Goal: Transaction & Acquisition: Purchase product/service

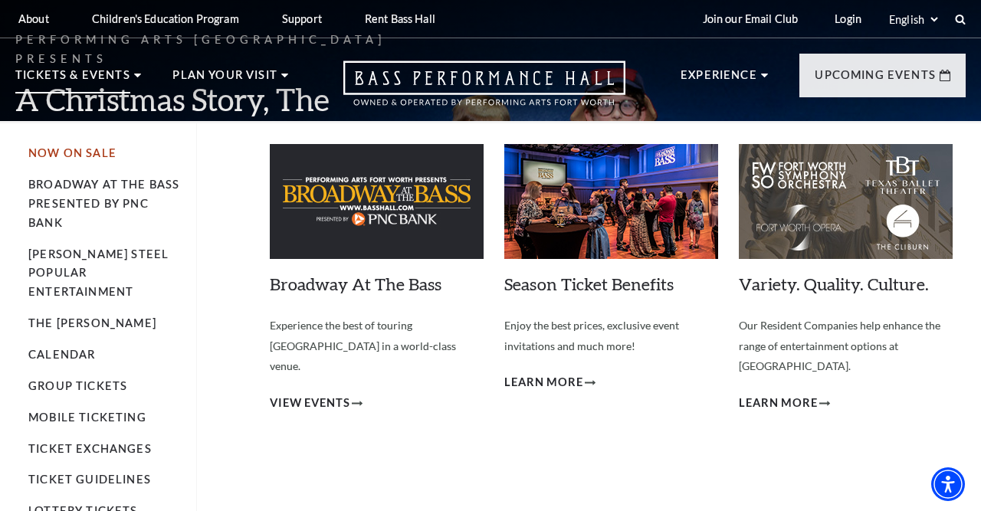
click at [93, 152] on link "Now On Sale" at bounding box center [72, 152] width 88 height 13
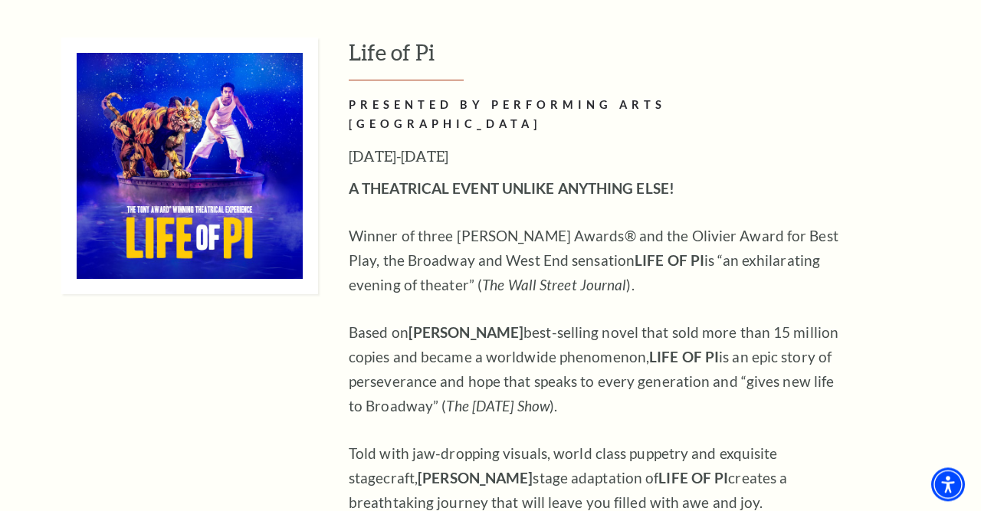
scroll to position [1510, 0]
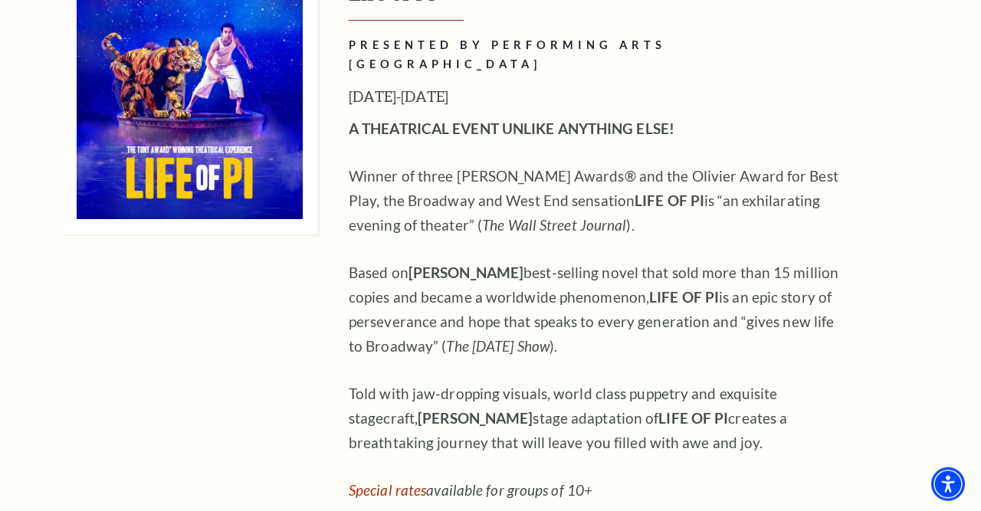
click at [241, 116] on img at bounding box center [189, 106] width 257 height 257
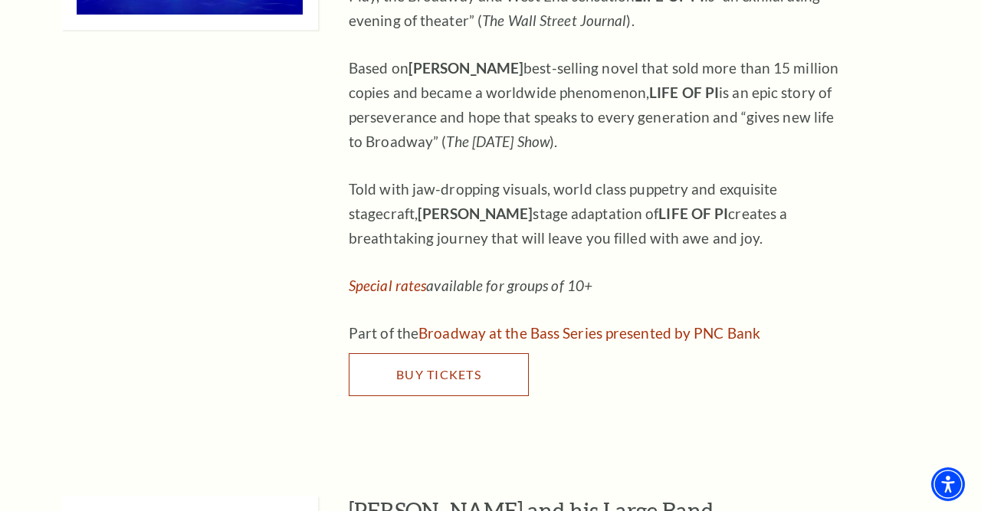
click at [449, 367] on span "Buy Tickets" at bounding box center [438, 374] width 85 height 15
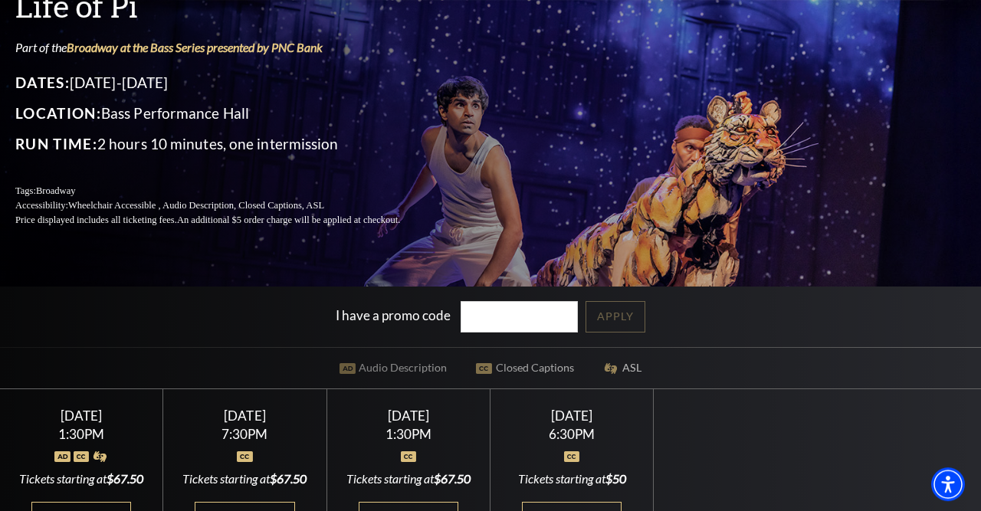
scroll to position [270, 0]
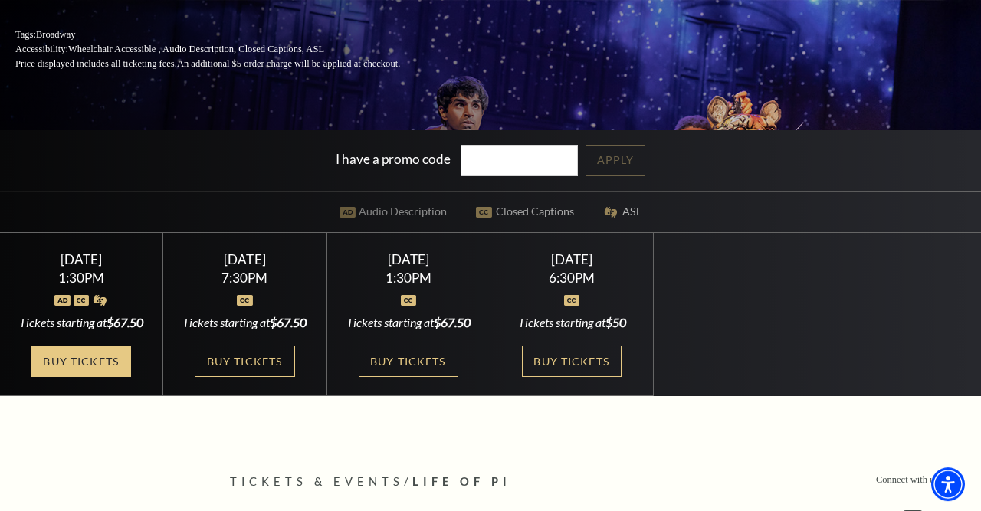
click at [65, 377] on link "Buy Tickets" at bounding box center [81, 361] width 100 height 31
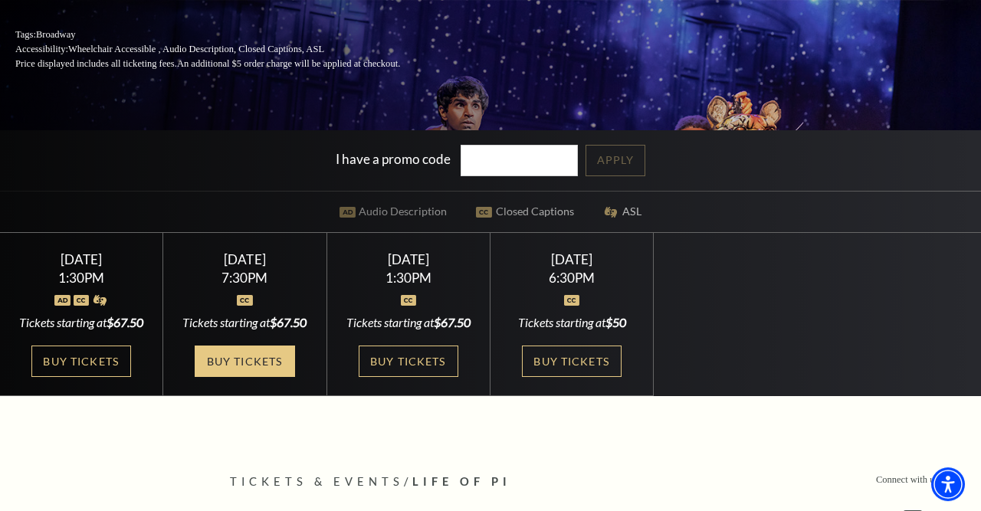
click at [228, 377] on link "Buy Tickets" at bounding box center [245, 361] width 100 height 31
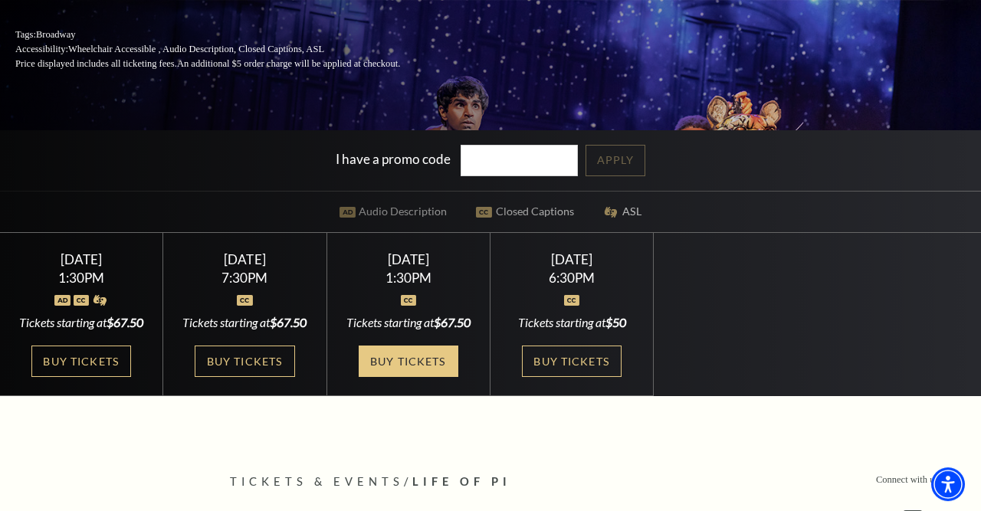
click at [392, 377] on link "Buy Tickets" at bounding box center [409, 361] width 100 height 31
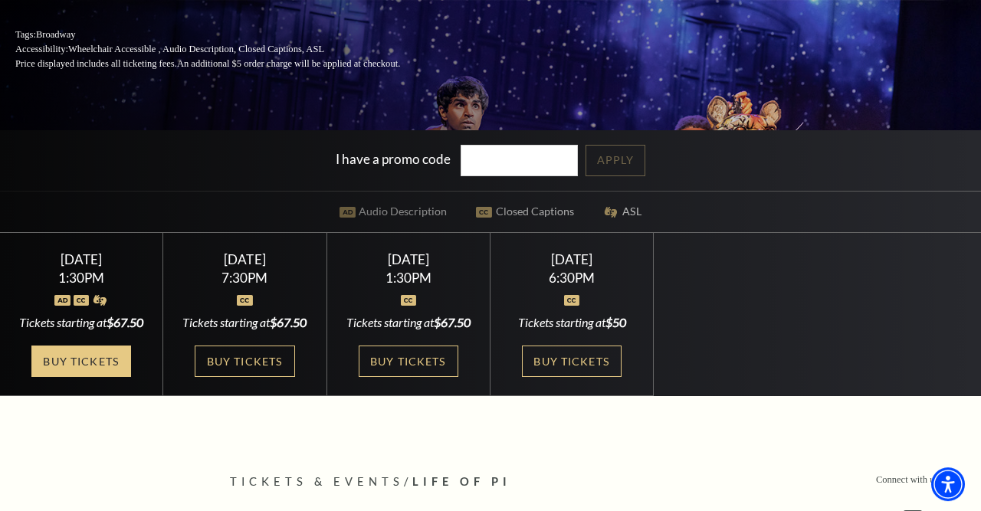
click at [76, 377] on link "Buy Tickets" at bounding box center [81, 361] width 100 height 31
click at [97, 377] on link "Buy Tickets" at bounding box center [81, 361] width 100 height 31
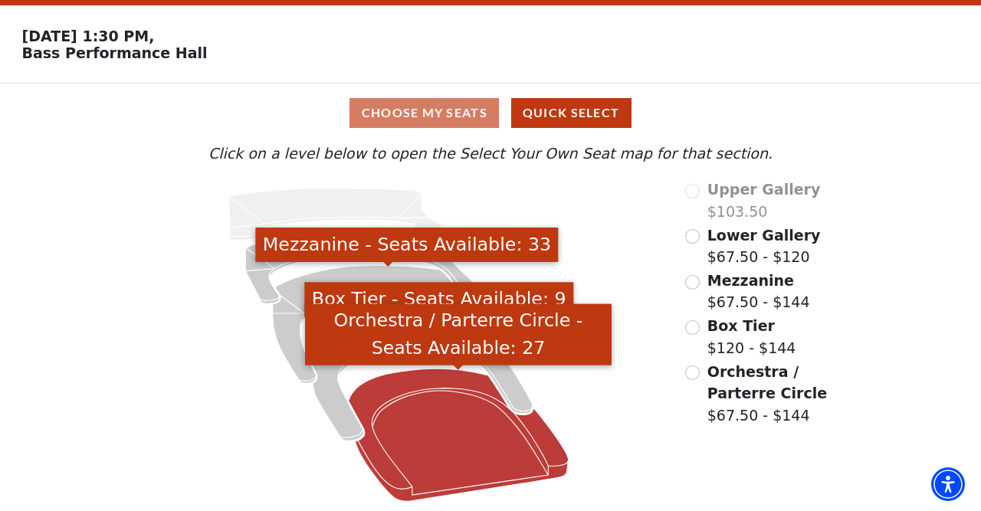
scroll to position [48, 0]
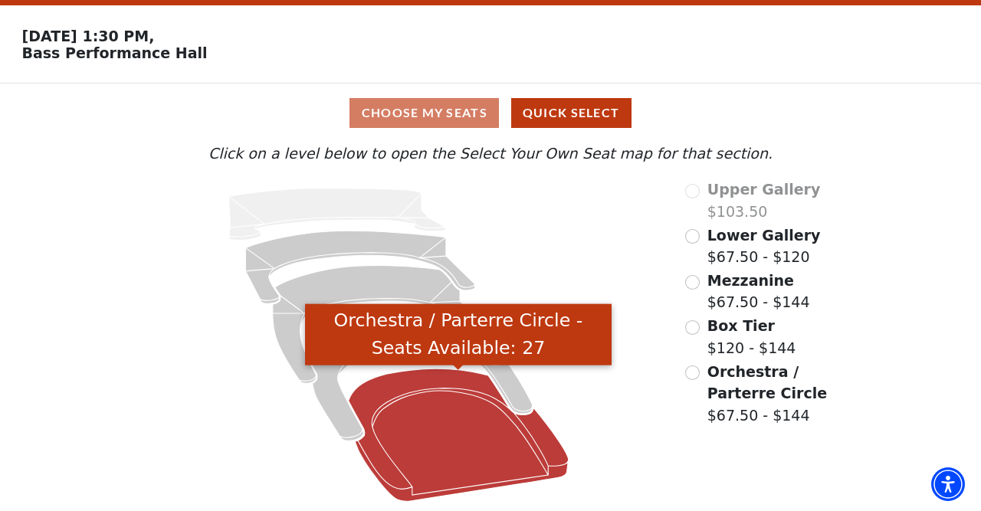
click at [412, 439] on icon "Orchestra / Parterre Circle - Seats Available: 27" at bounding box center [459, 435] width 220 height 133
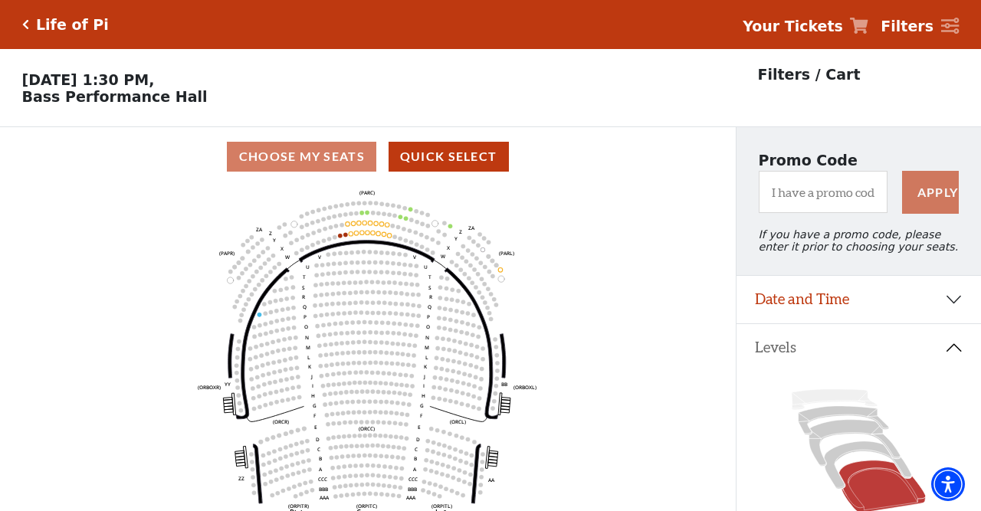
scroll to position [74, 0]
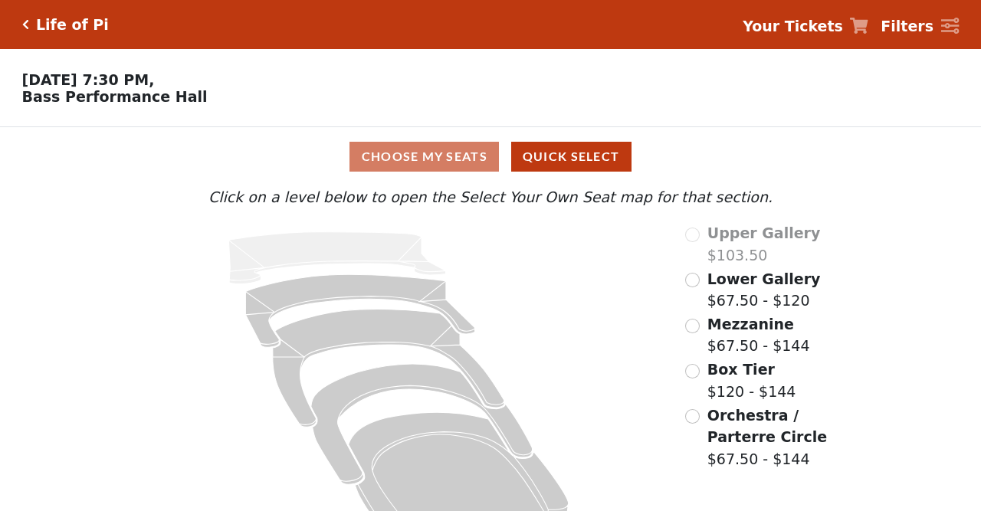
scroll to position [48, 0]
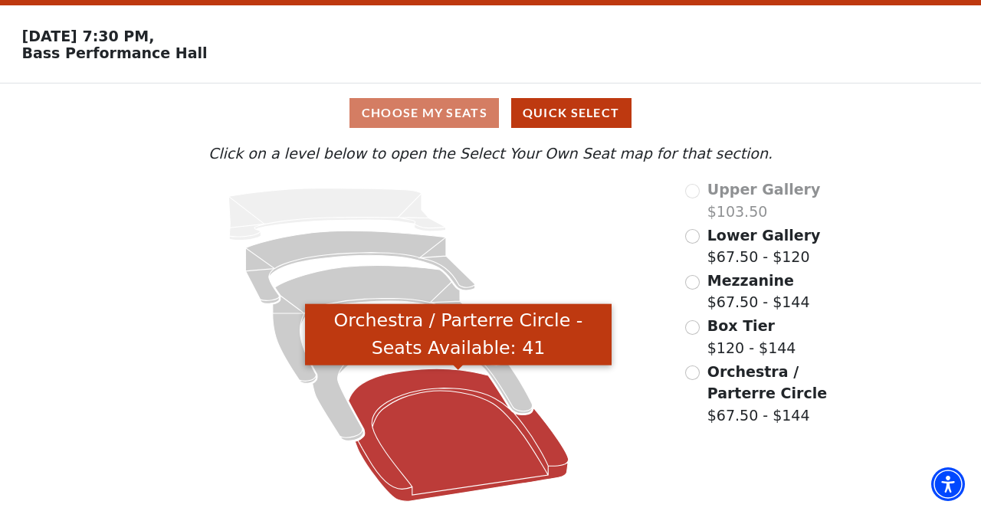
click at [380, 456] on icon "Orchestra / Parterre Circle - Seats Available: 41" at bounding box center [459, 435] width 220 height 133
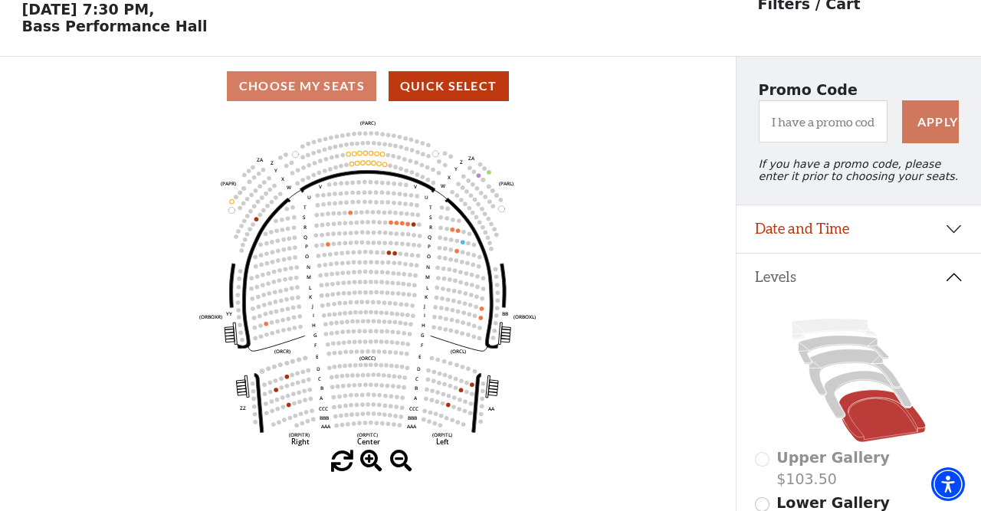
scroll to position [71, 0]
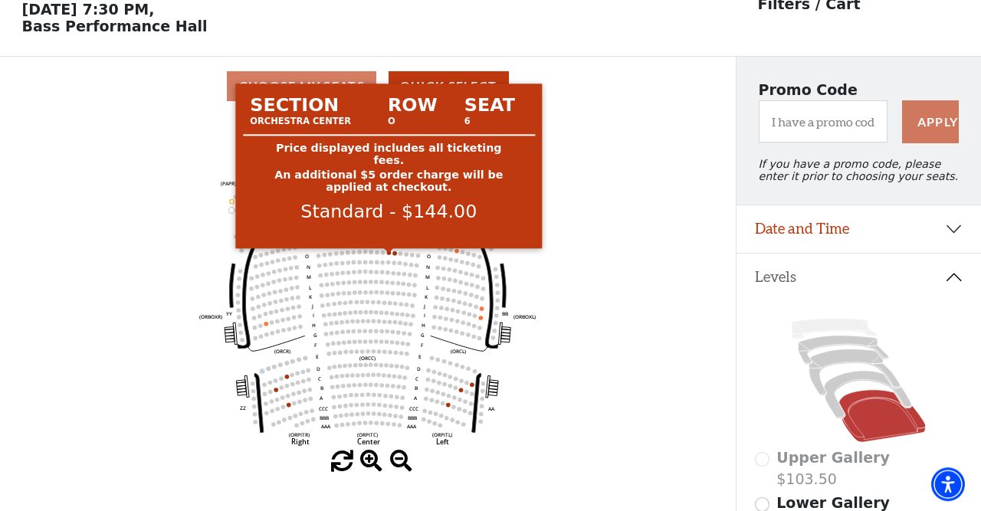
click at [389, 255] on circle at bounding box center [389, 253] width 5 height 5
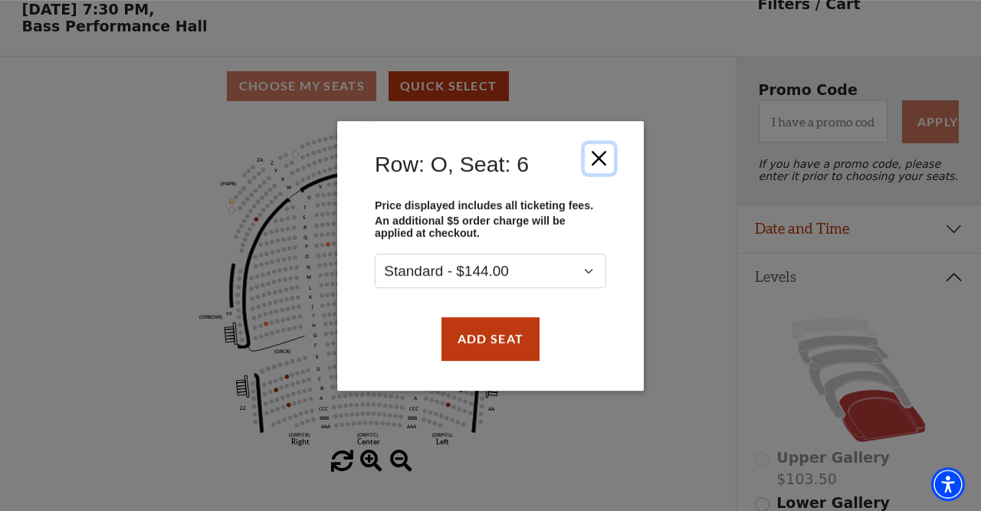
click at [603, 151] on button "Close" at bounding box center [599, 157] width 29 height 29
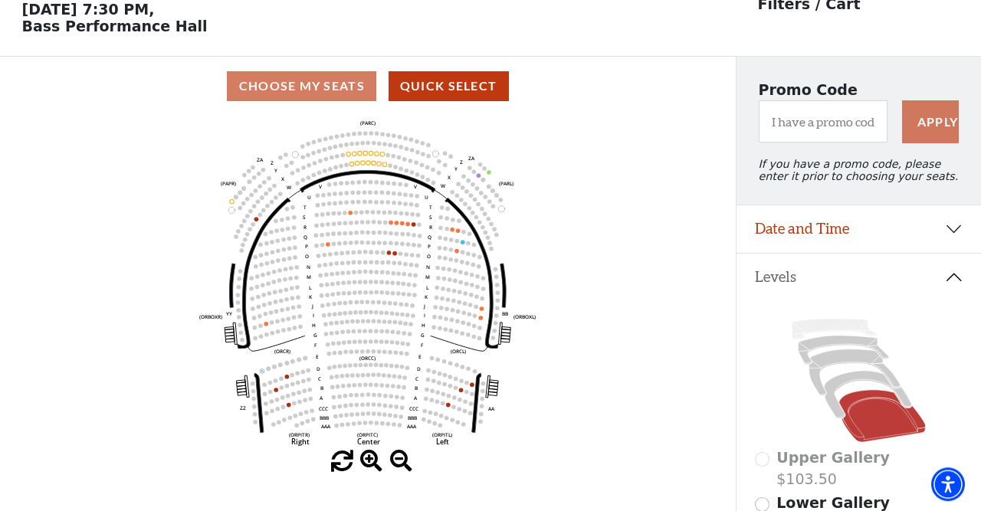
drag, startPoint x: 620, startPoint y: 162, endPoint x: 466, endPoint y: 175, distance: 154.6
click at [466, 175] on icon "Left (ORPITL) Right (ORPITR) Center (ORPITC) ZZ AA YY BB ZA ZA (ORCL) (ORCR) (O…" at bounding box center [368, 283] width 662 height 335
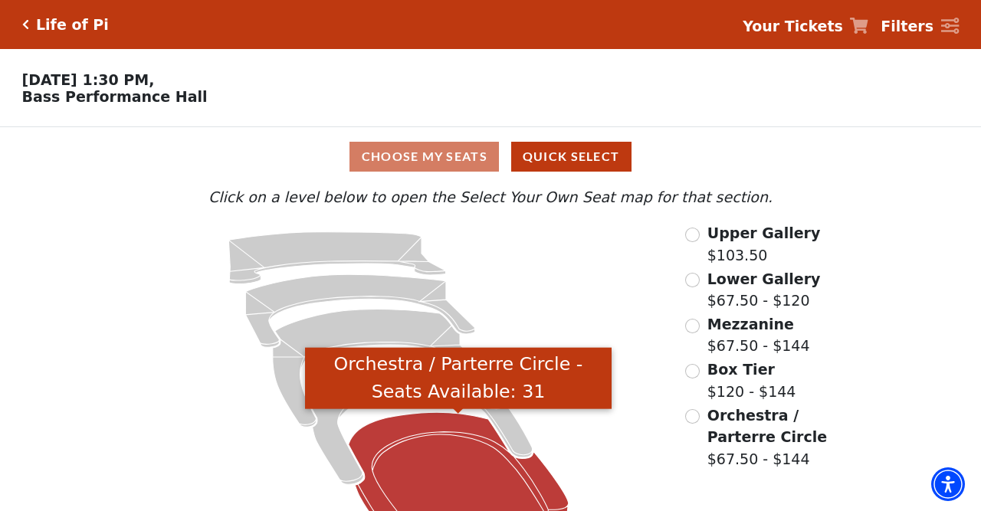
click at [441, 463] on icon "Orchestra / Parterre Circle - Seats Available: 31" at bounding box center [459, 478] width 220 height 133
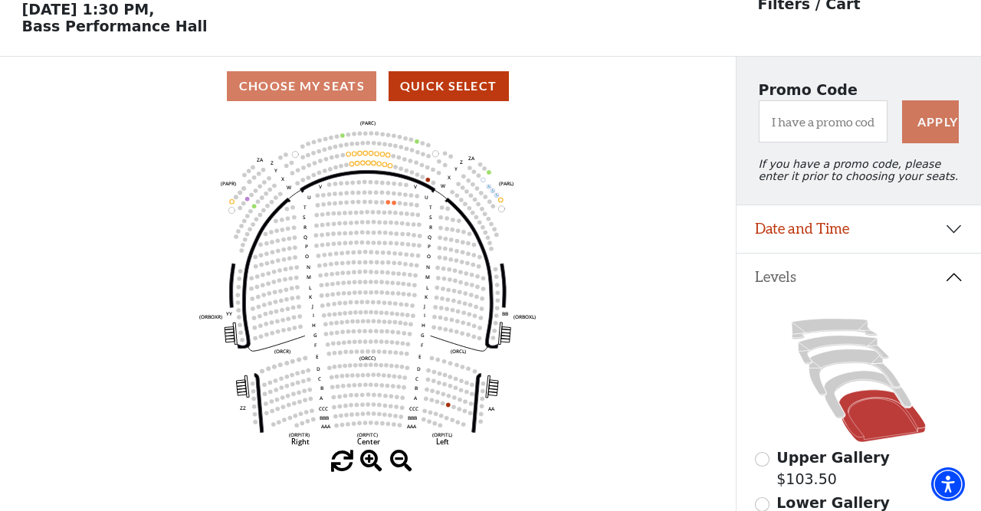
scroll to position [71, 0]
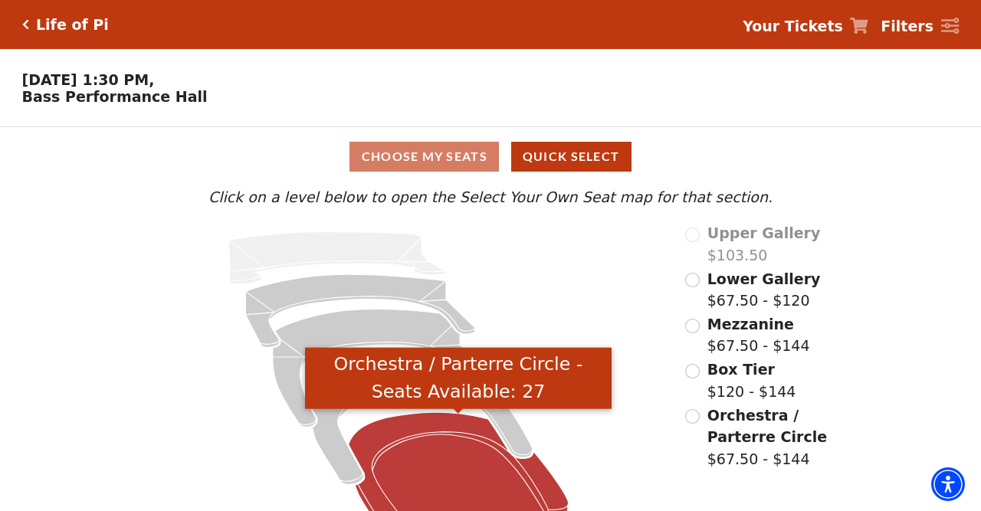
scroll to position [48, 0]
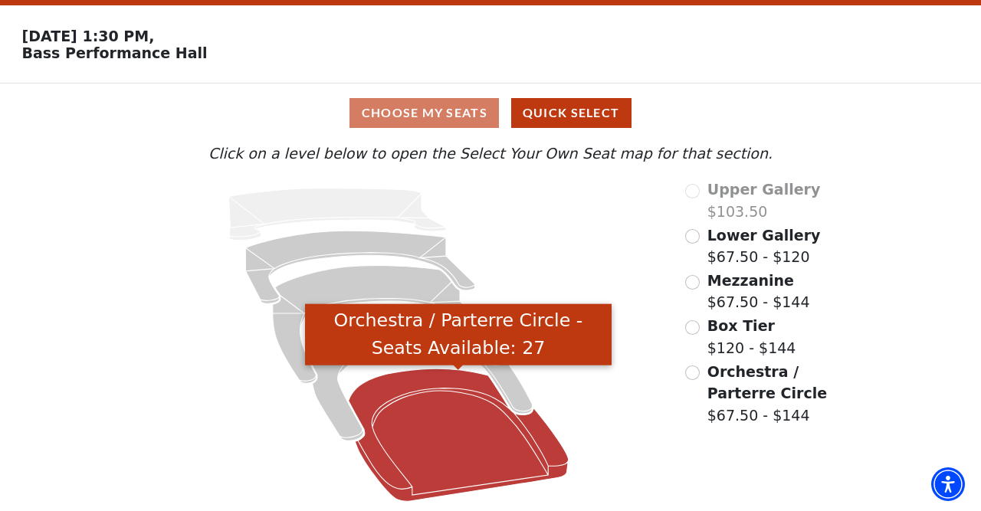
click at [421, 423] on icon "Orchestra / Parterre Circle - Seats Available: 27" at bounding box center [459, 435] width 220 height 133
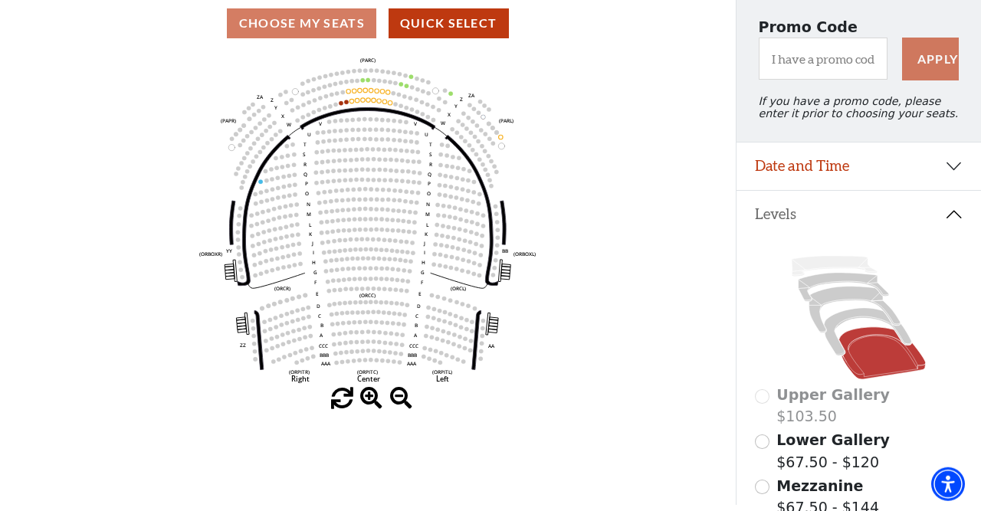
scroll to position [130, 0]
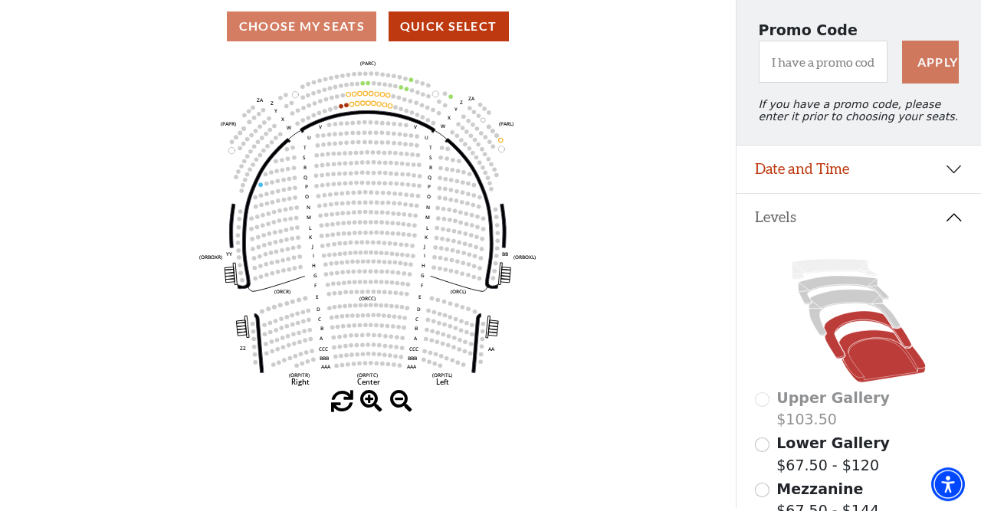
click at [838, 359] on icon at bounding box center [867, 335] width 87 height 48
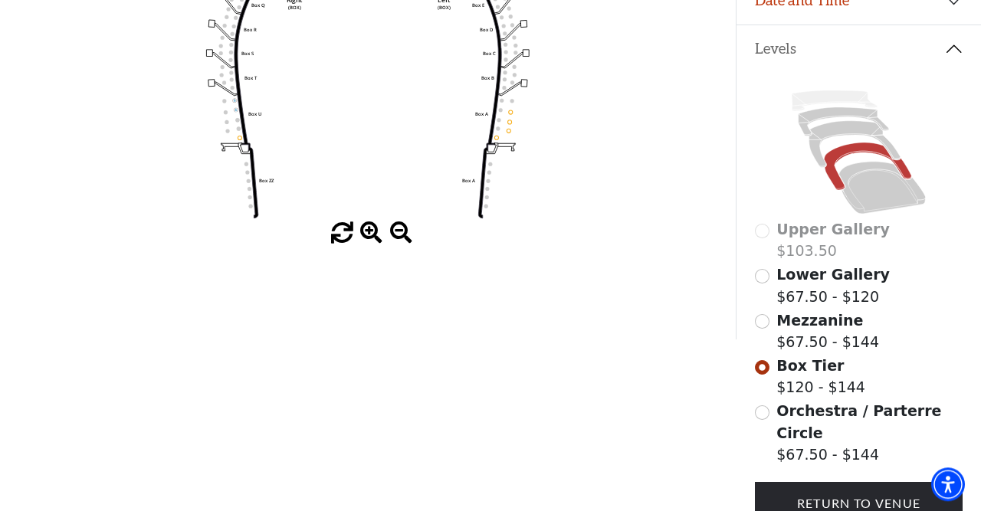
scroll to position [300, 0]
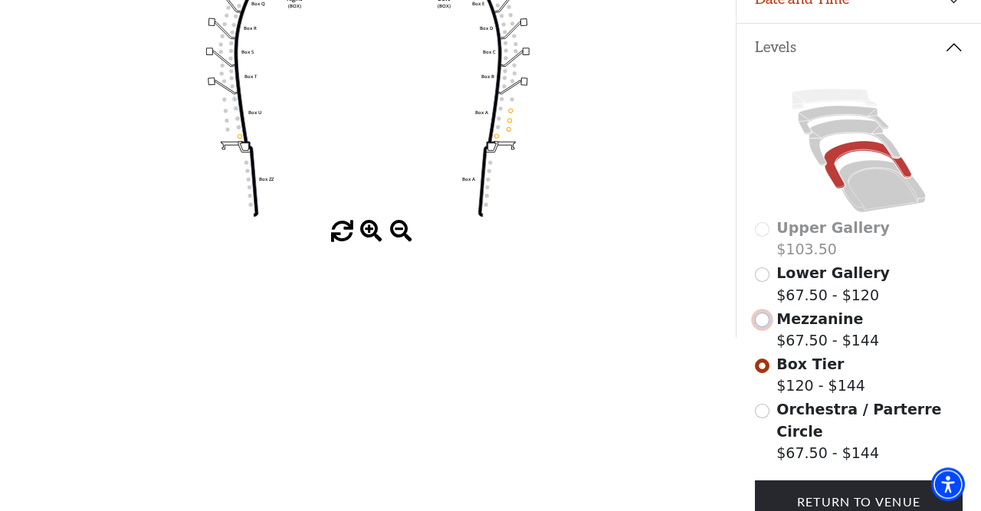
click at [759, 327] on input "Mezzanine$67.50 - $144\a" at bounding box center [762, 320] width 15 height 15
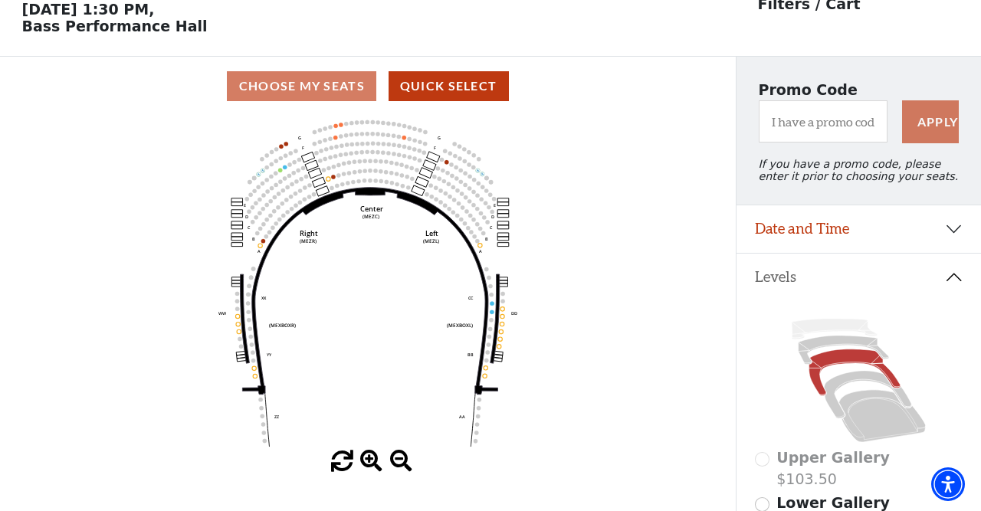
scroll to position [71, 0]
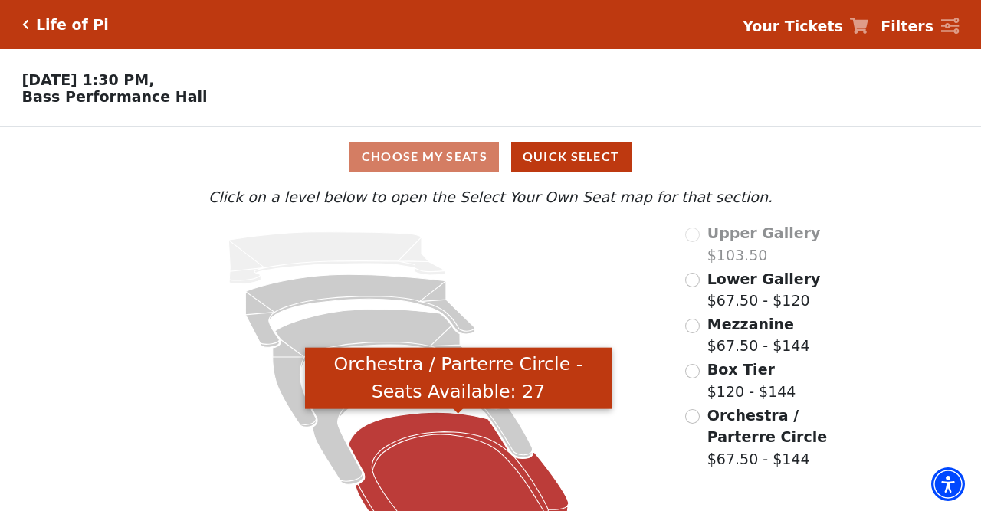
click at [385, 469] on icon "Orchestra / Parterre Circle - Seats Available: 27" at bounding box center [459, 478] width 220 height 133
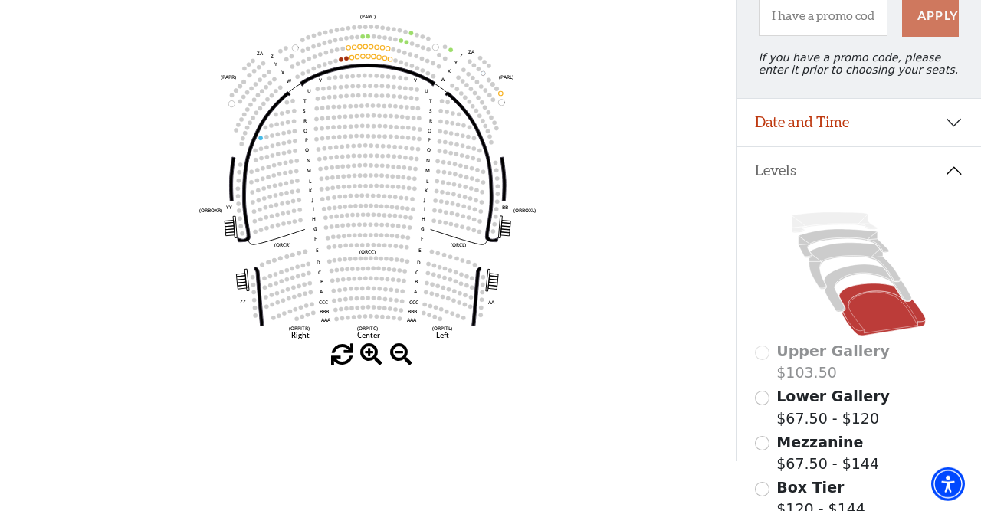
scroll to position [176, 0]
click at [819, 289] on icon at bounding box center [854, 267] width 91 height 47
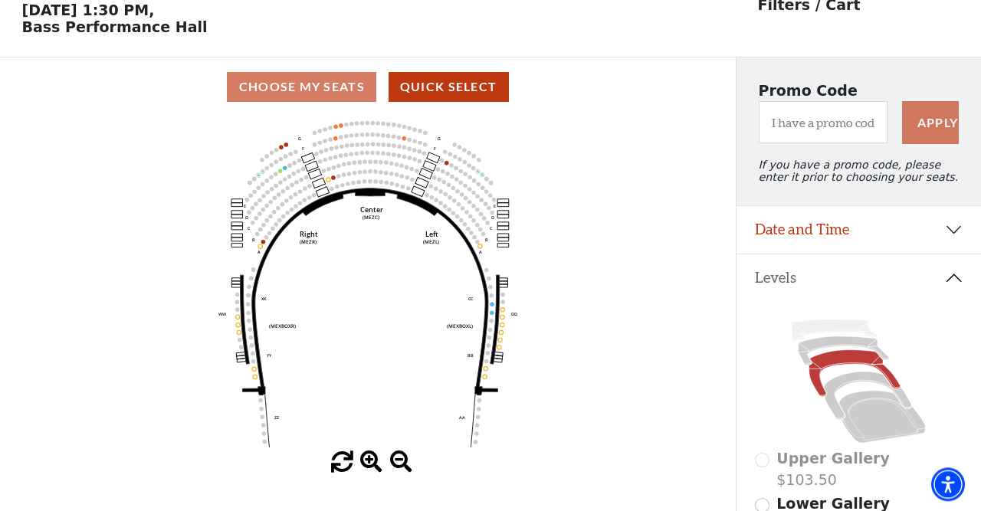
scroll to position [71, 0]
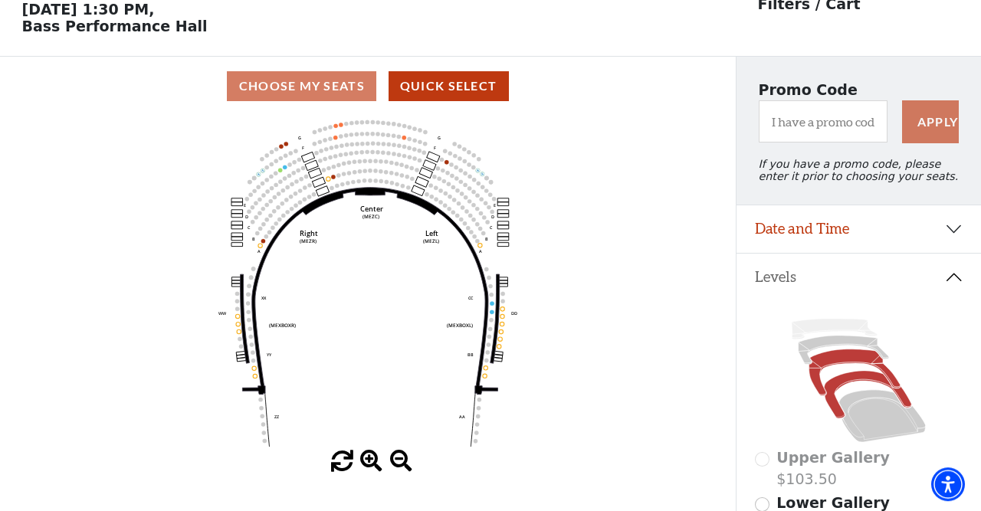
click at [834, 414] on icon at bounding box center [867, 395] width 87 height 48
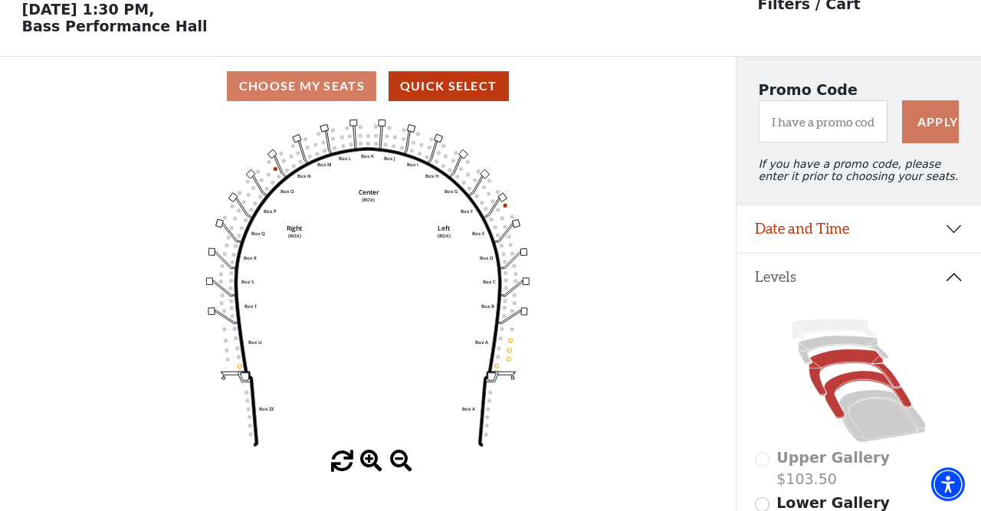
click at [818, 392] on icon at bounding box center [854, 372] width 91 height 47
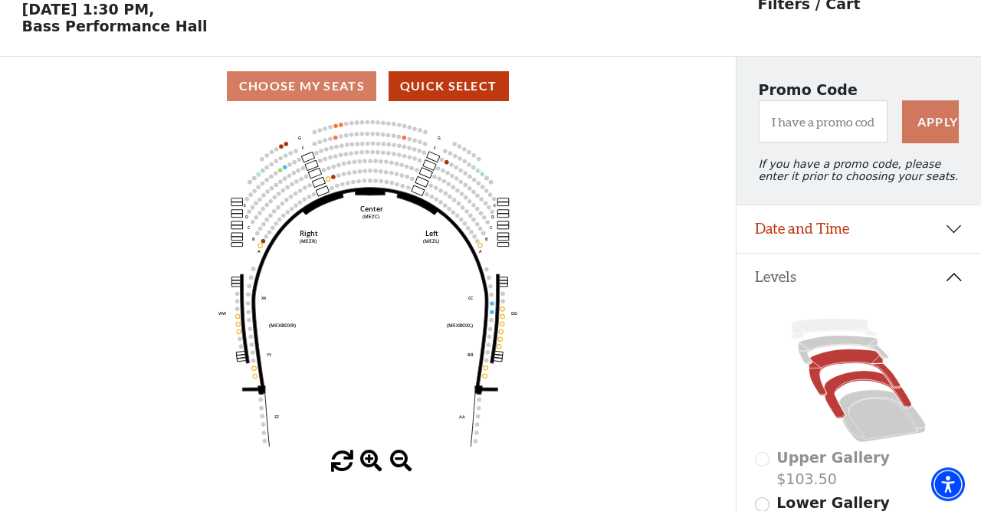
click at [839, 415] on icon at bounding box center [867, 395] width 87 height 48
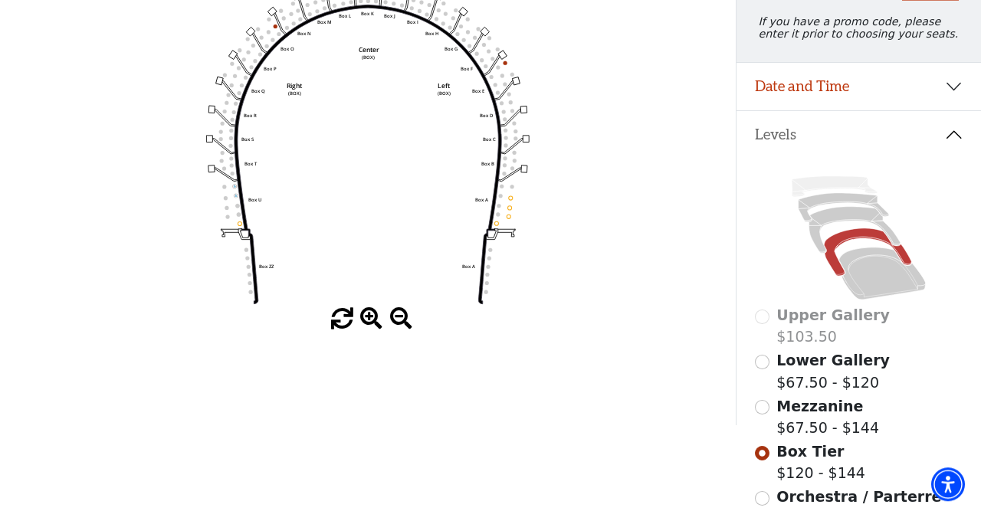
scroll to position [222, 0]
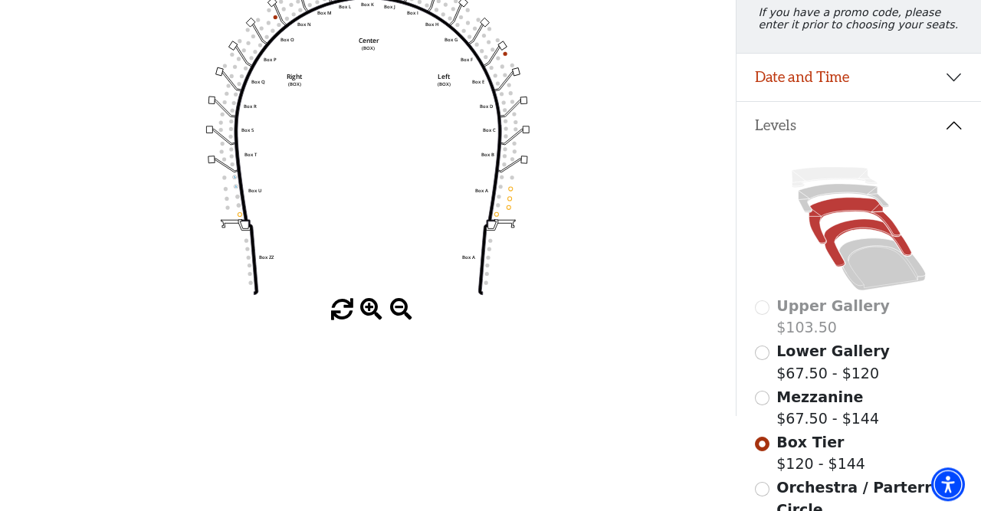
click at [819, 244] on icon at bounding box center [854, 221] width 91 height 47
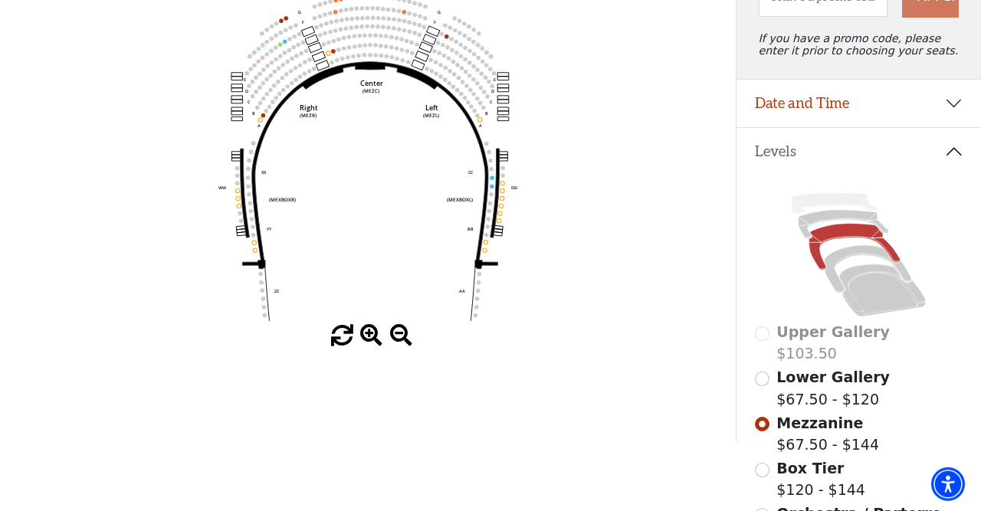
scroll to position [196, 0]
click at [839, 293] on icon at bounding box center [867, 269] width 87 height 48
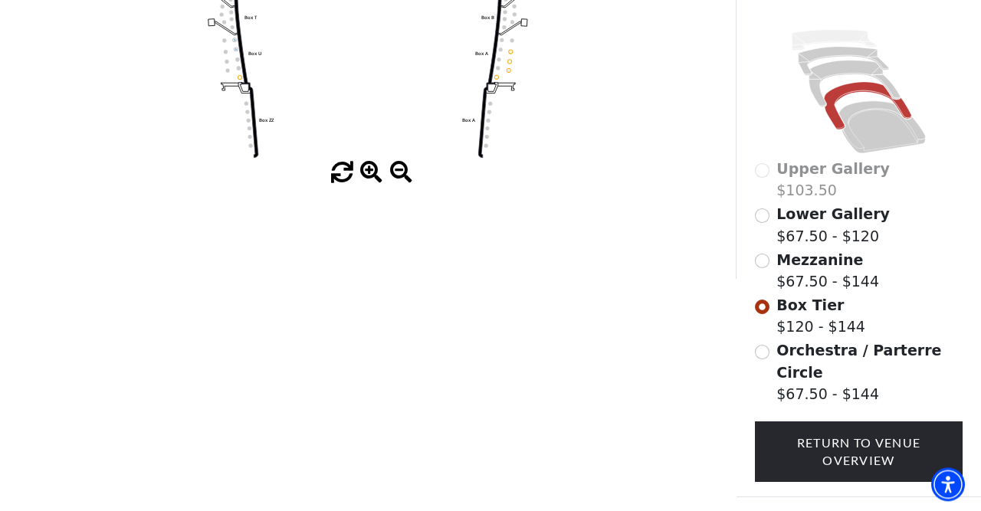
scroll to position [366, 0]
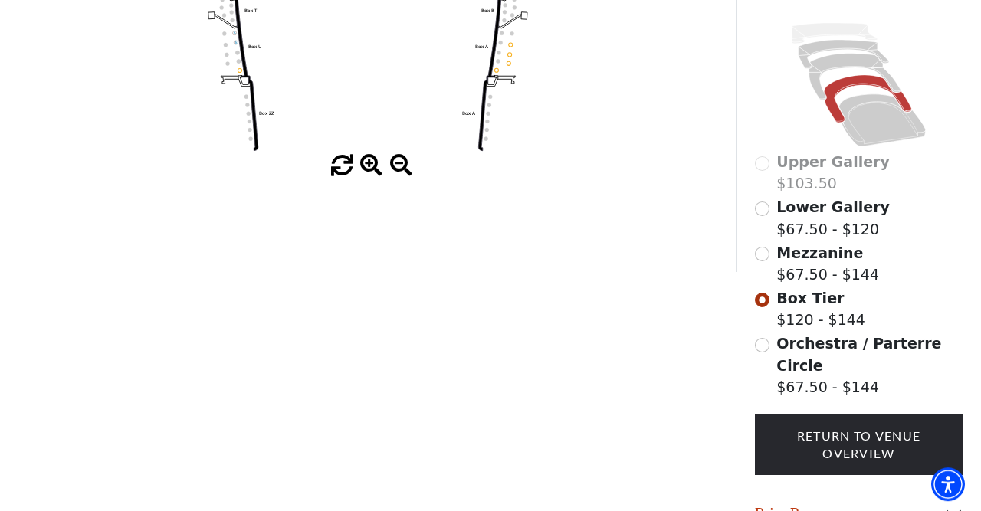
click at [812, 355] on span "Orchestra / Parterre Circle" at bounding box center [858, 354] width 165 height 39
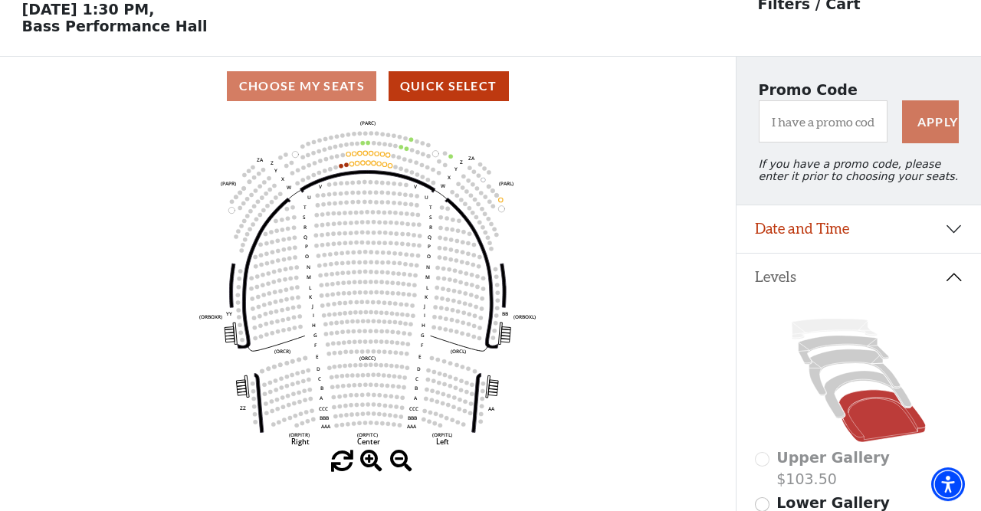
scroll to position [71, 0]
click at [815, 376] on icon at bounding box center [854, 372] width 91 height 47
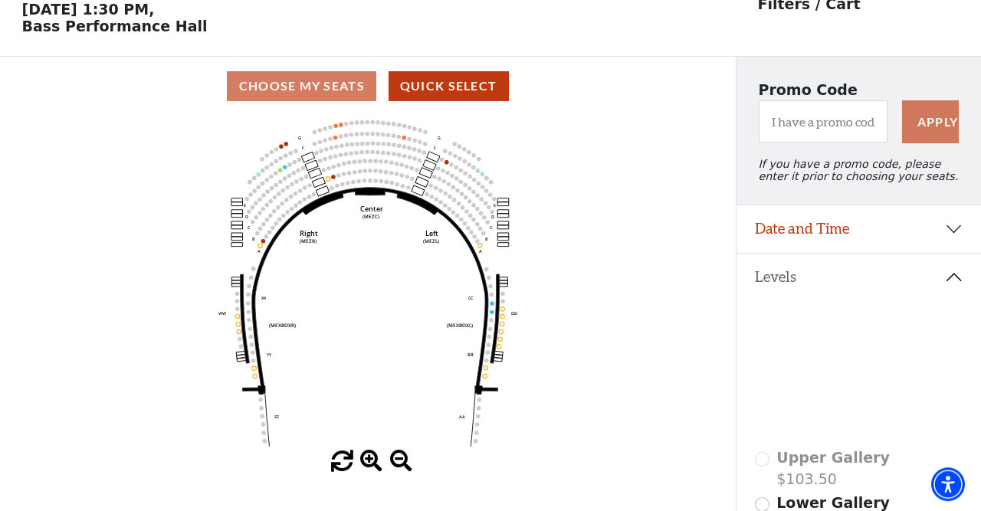
scroll to position [0, 0]
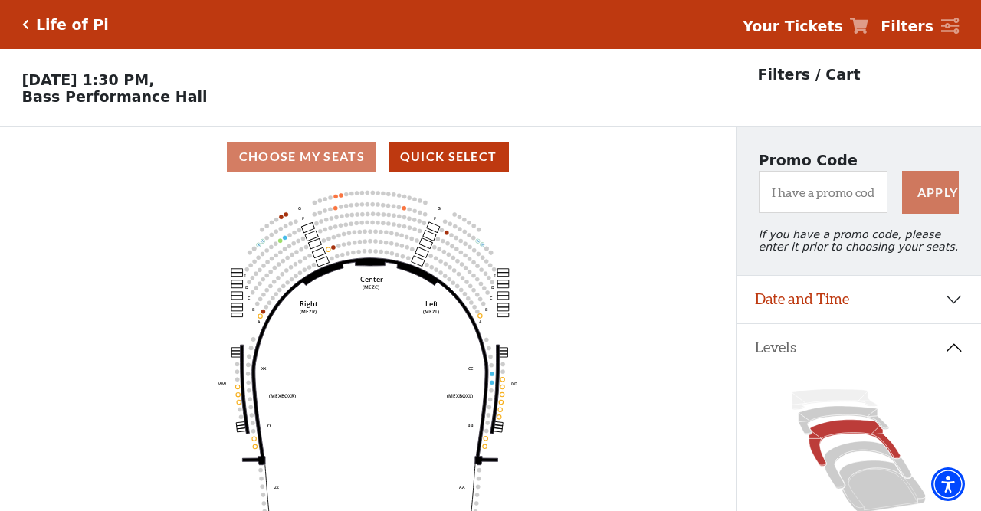
click at [30, 25] on div "Life of Pi" at bounding box center [69, 25] width 80 height 18
click at [27, 23] on icon "Click here to go back to filters" at bounding box center [25, 24] width 7 height 11
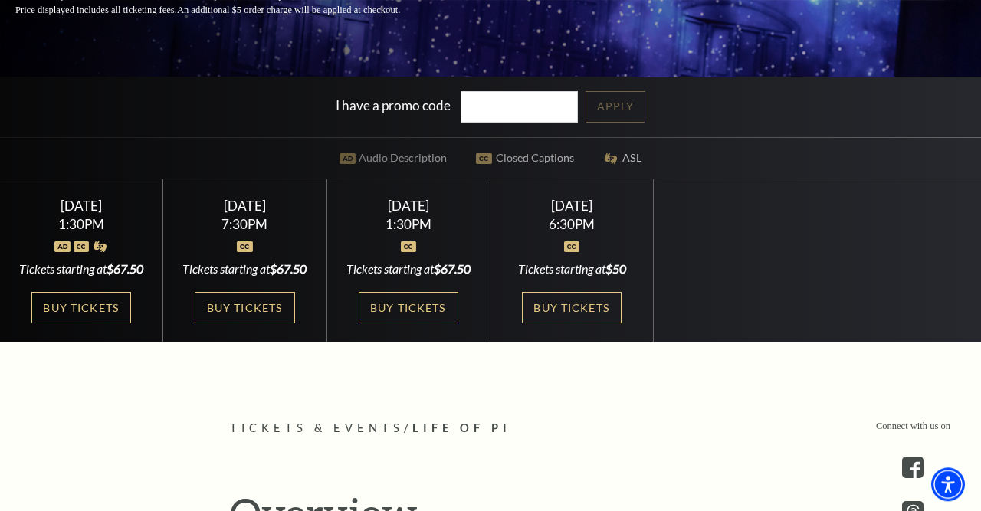
scroll to position [326, 0]
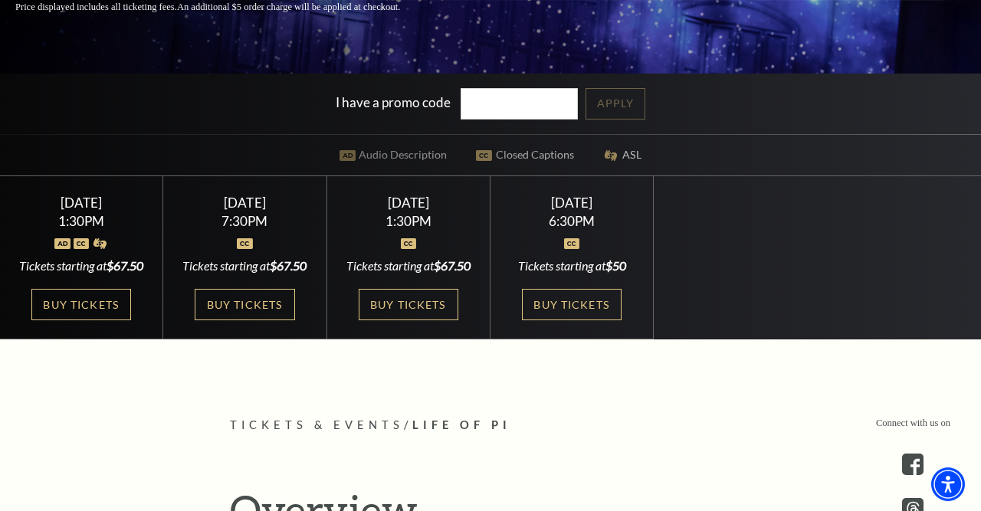
click at [263, 318] on div "[DATE] 7:30PM Tickets starting at $67.50 Buy Tickets" at bounding box center [244, 257] width 163 height 163
click at [258, 320] on link "Buy Tickets" at bounding box center [245, 304] width 100 height 31
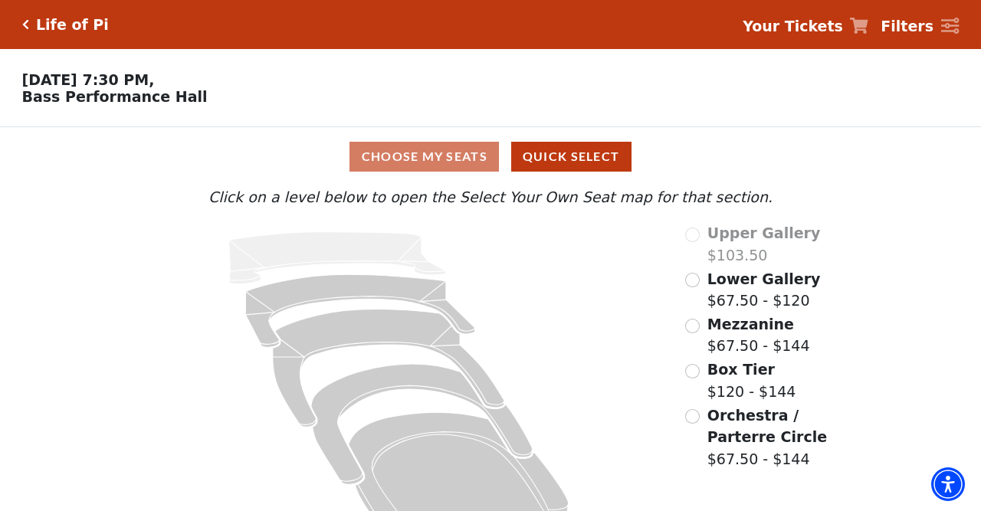
scroll to position [48, 0]
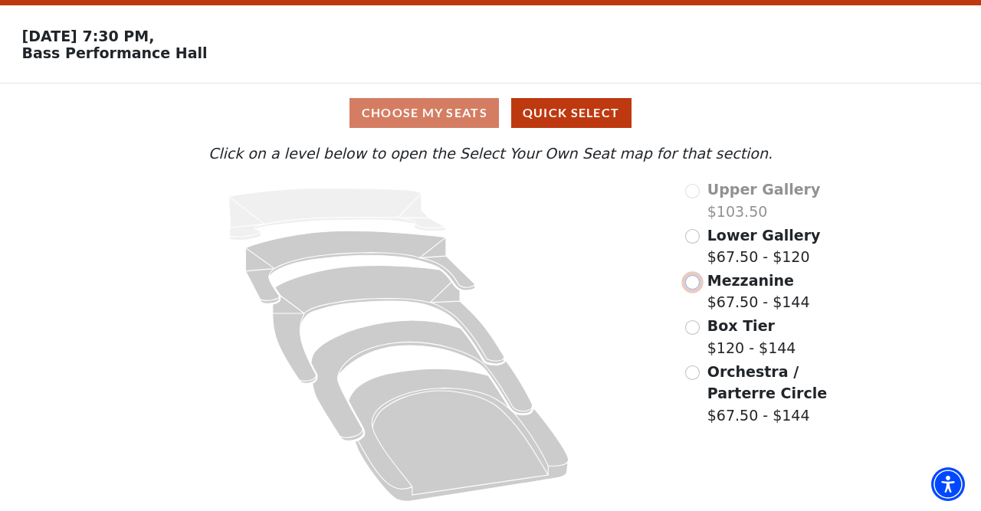
click at [698, 284] on input "Mezzanine$67.50 - $144\a" at bounding box center [692, 282] width 15 height 15
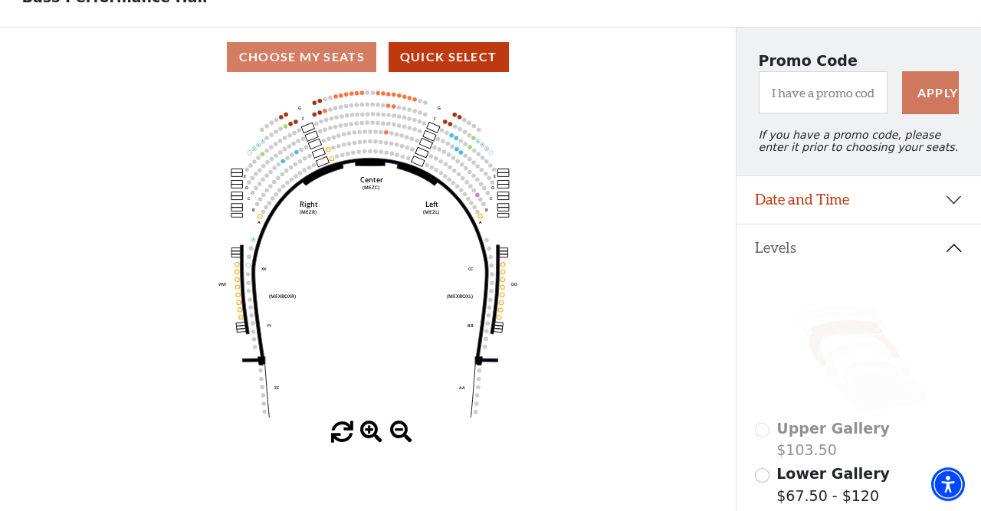
scroll to position [99, 0]
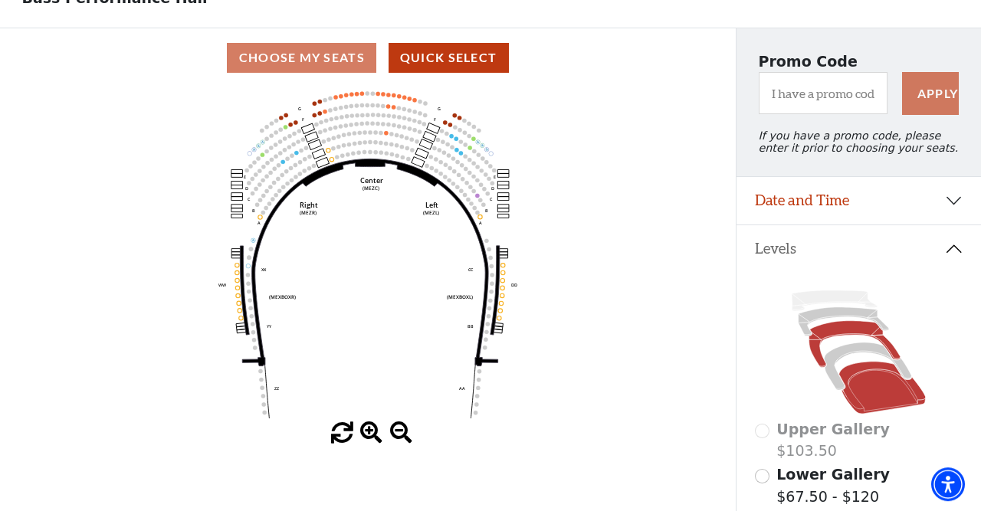
click at [894, 412] on icon at bounding box center [882, 388] width 87 height 52
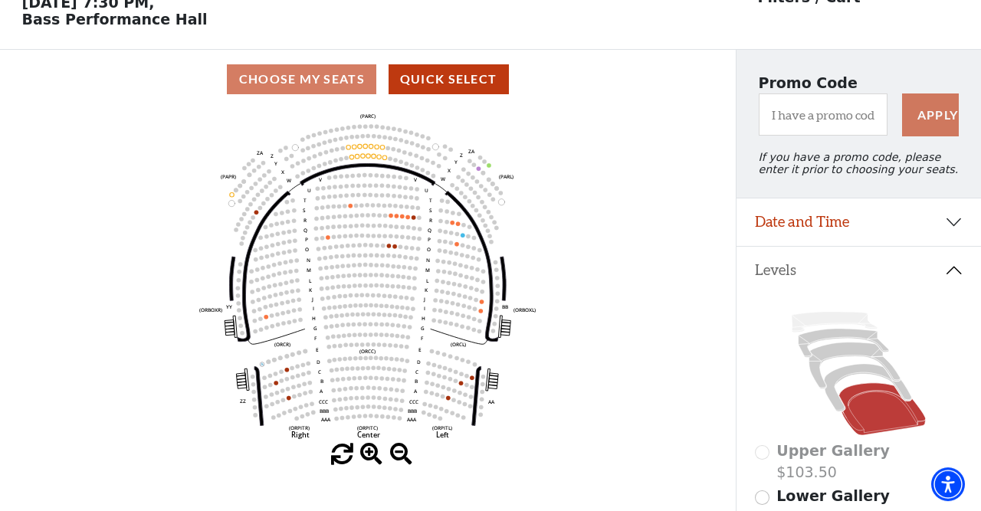
scroll to position [0, 0]
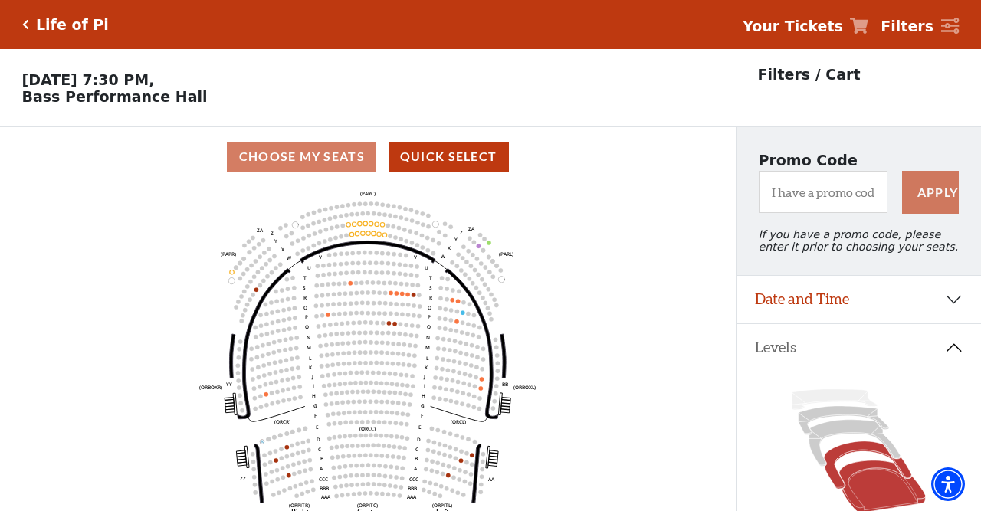
click at [839, 485] on icon at bounding box center [867, 465] width 87 height 48
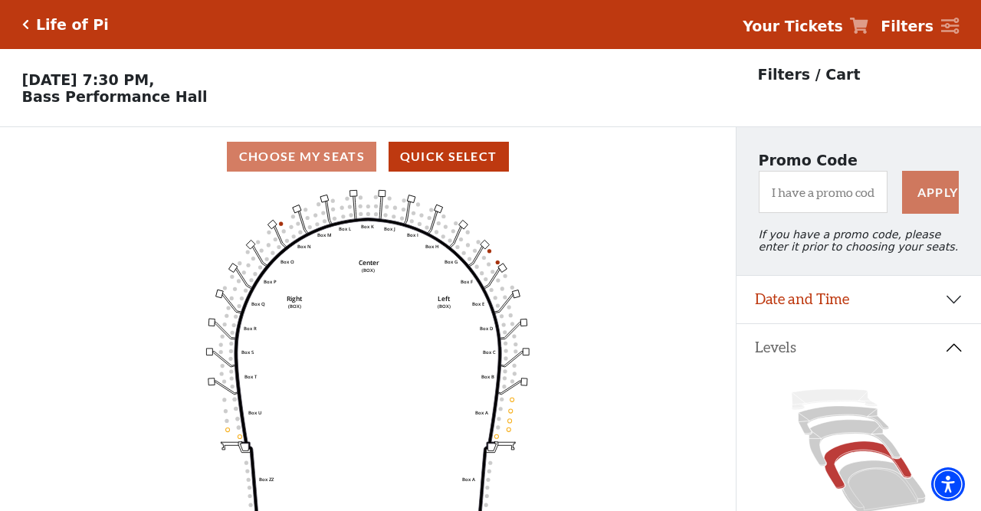
click at [45, 21] on h5 "Life of Pi" at bounding box center [72, 25] width 73 height 18
click at [12, 25] on div "Life of Pi Your Tickets Filters" at bounding box center [490, 24] width 981 height 49
click at [24, 28] on icon "Click here to go back to filters" at bounding box center [25, 24] width 7 height 11
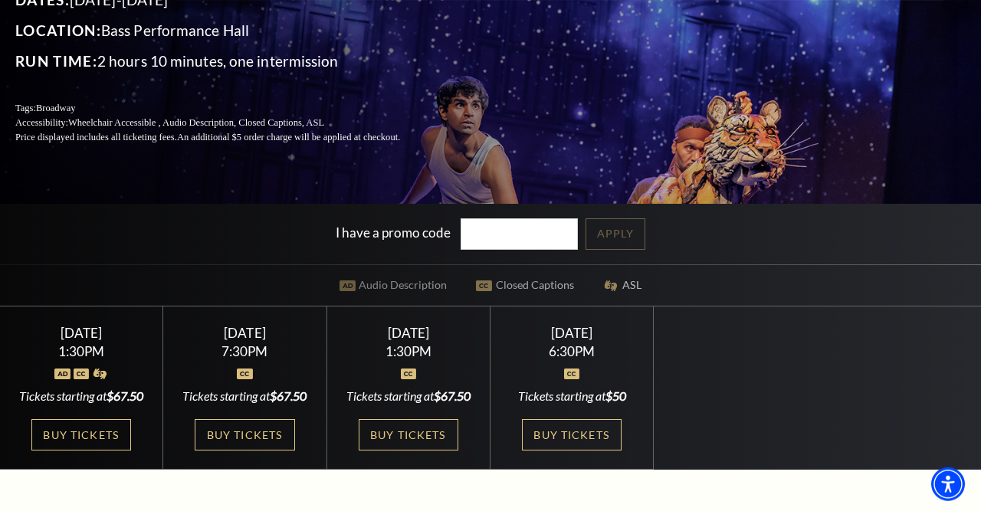
scroll to position [198, 0]
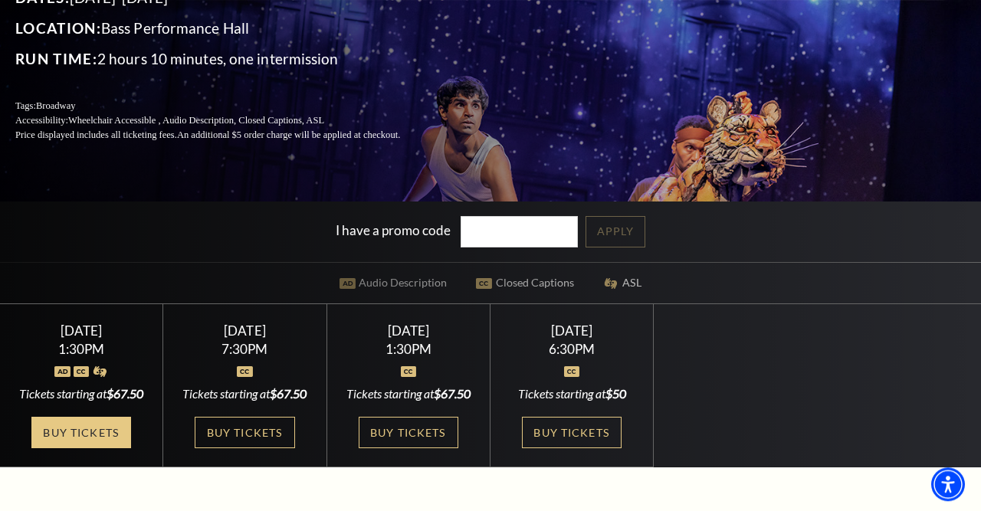
click at [77, 448] on link "Buy Tickets" at bounding box center [81, 432] width 100 height 31
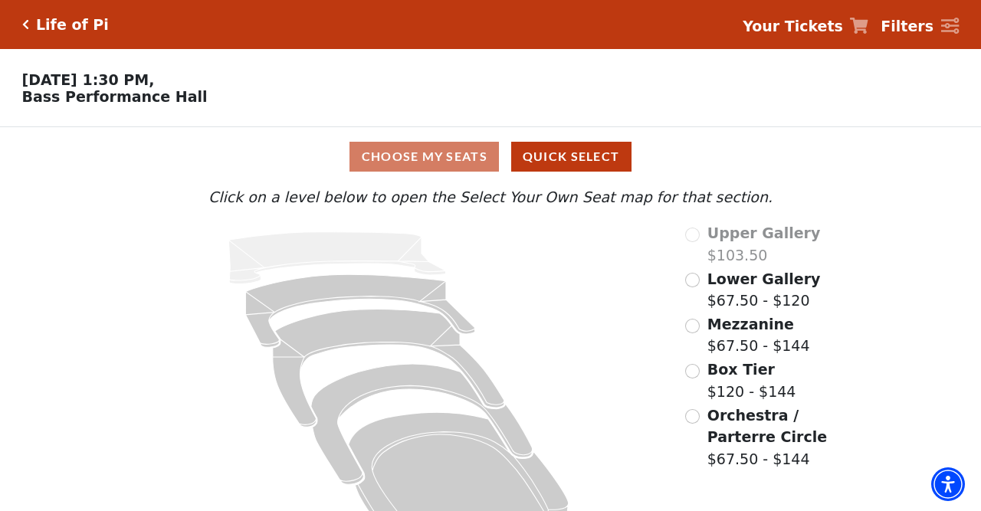
scroll to position [48, 0]
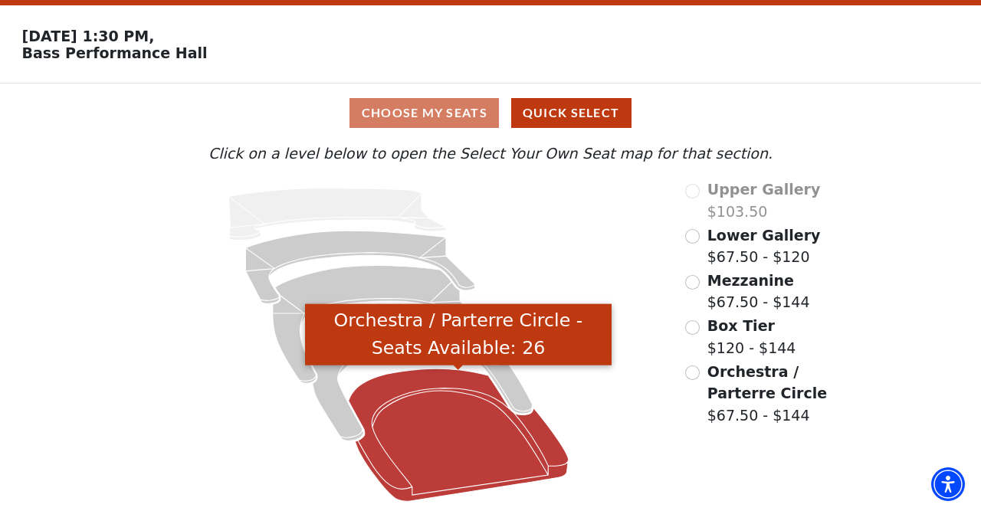
click at [408, 442] on icon "Orchestra / Parterre Circle - Seats Available: 26" at bounding box center [459, 435] width 220 height 133
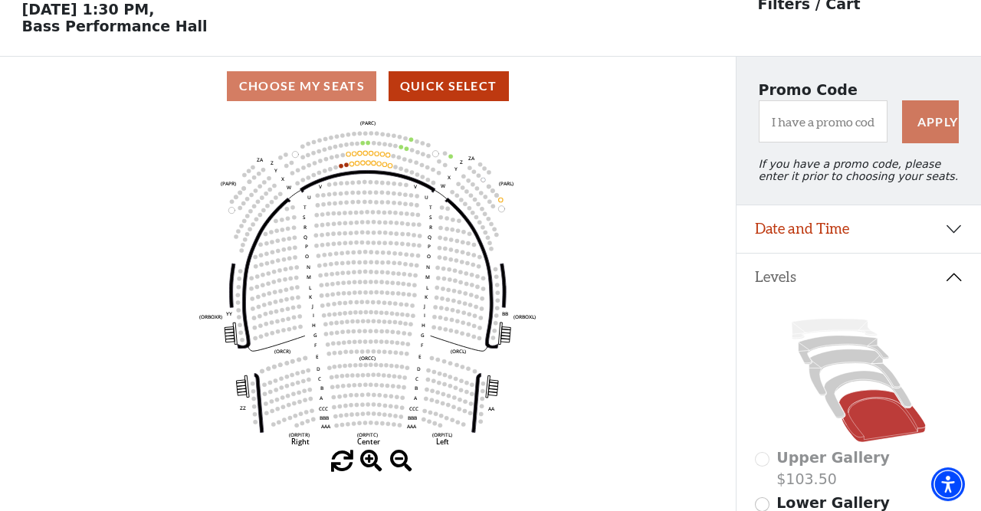
scroll to position [71, 0]
click at [838, 414] on icon at bounding box center [867, 395] width 87 height 48
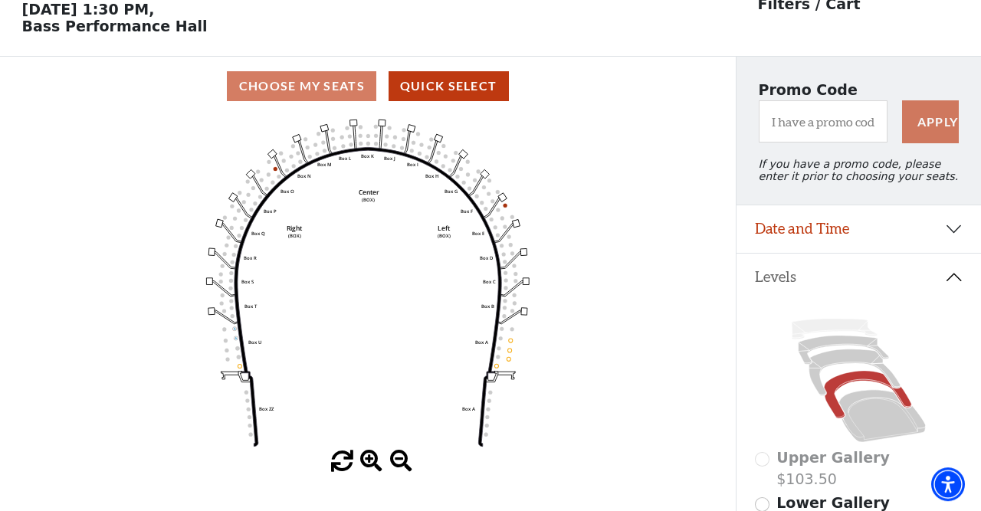
click at [814, 394] on icon at bounding box center [859, 380] width 208 height 131
click at [815, 394] on icon at bounding box center [854, 372] width 91 height 47
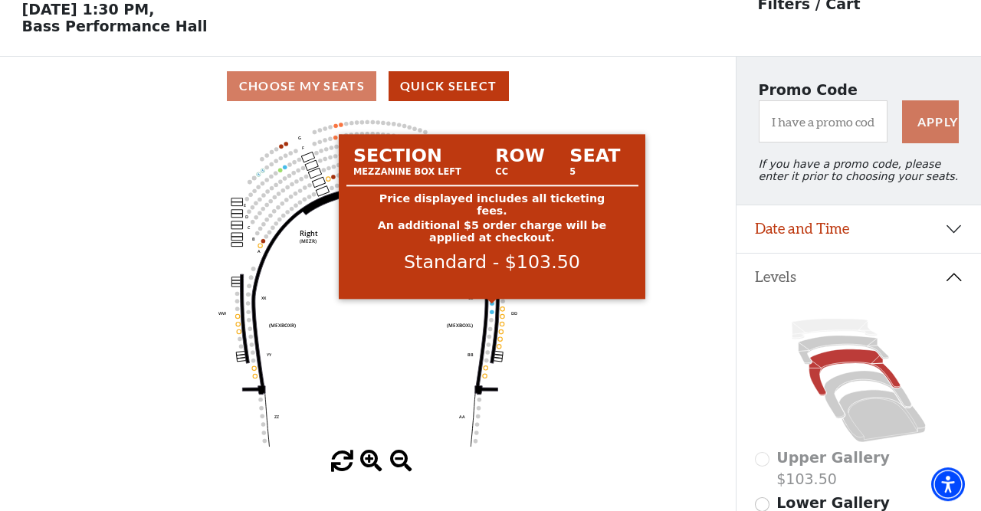
click at [492, 305] on circle at bounding box center [492, 303] width 4 height 4
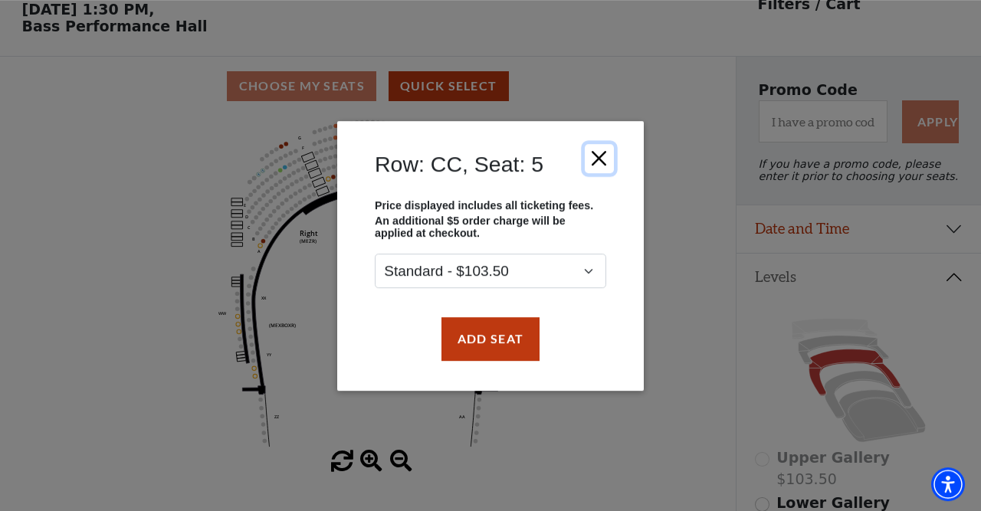
click at [603, 155] on button "Close" at bounding box center [599, 157] width 29 height 29
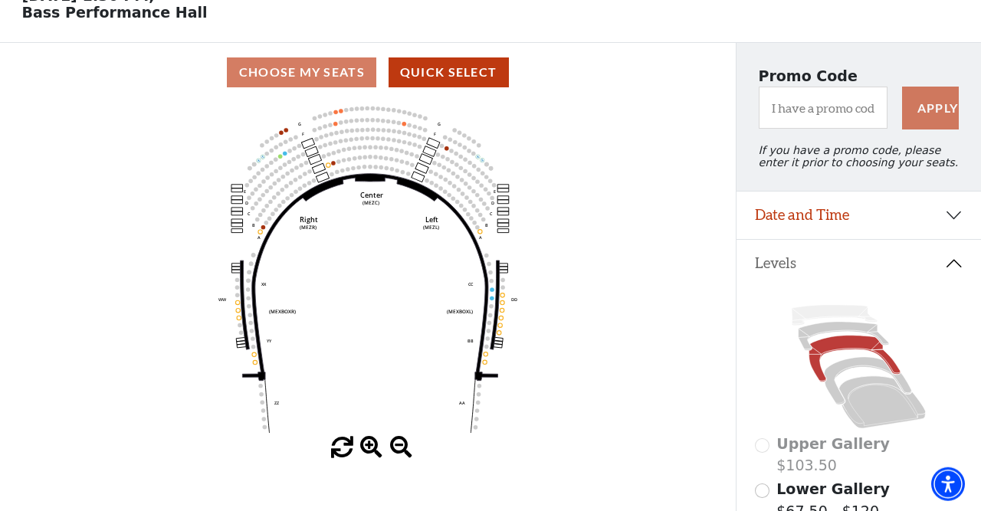
scroll to position [87, 0]
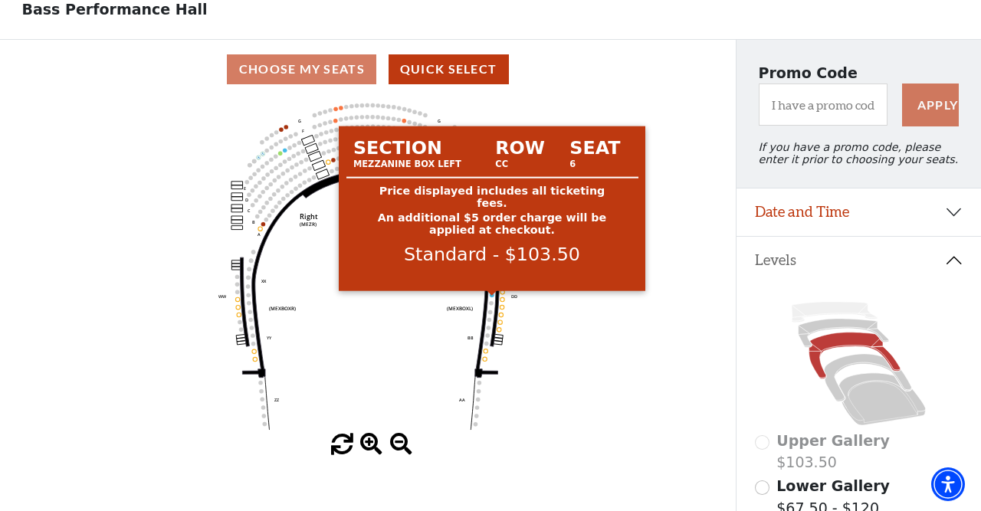
click at [491, 297] on circle at bounding box center [492, 295] width 4 height 4
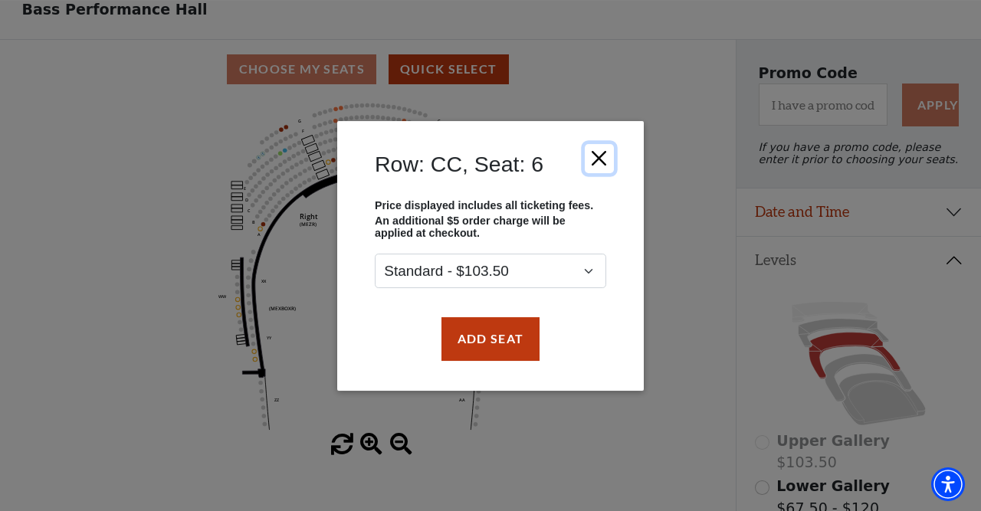
click at [594, 162] on button "Close" at bounding box center [599, 157] width 29 height 29
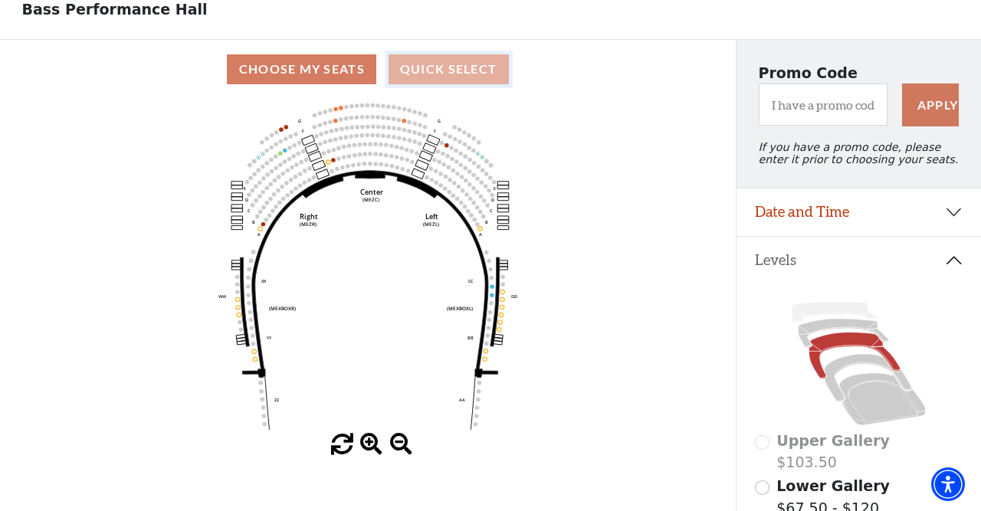
click at [460, 67] on button "Quick Select" at bounding box center [449, 69] width 120 height 30
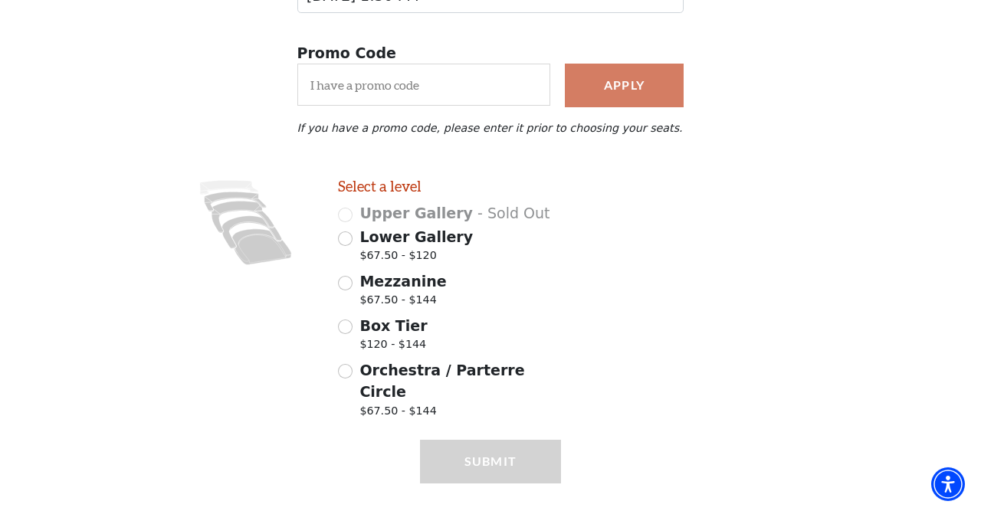
scroll to position [259, 0]
click at [344, 376] on input "Orchestra / Parterre Circle $67.50 - $144" at bounding box center [345, 370] width 15 height 15
radio input "true"
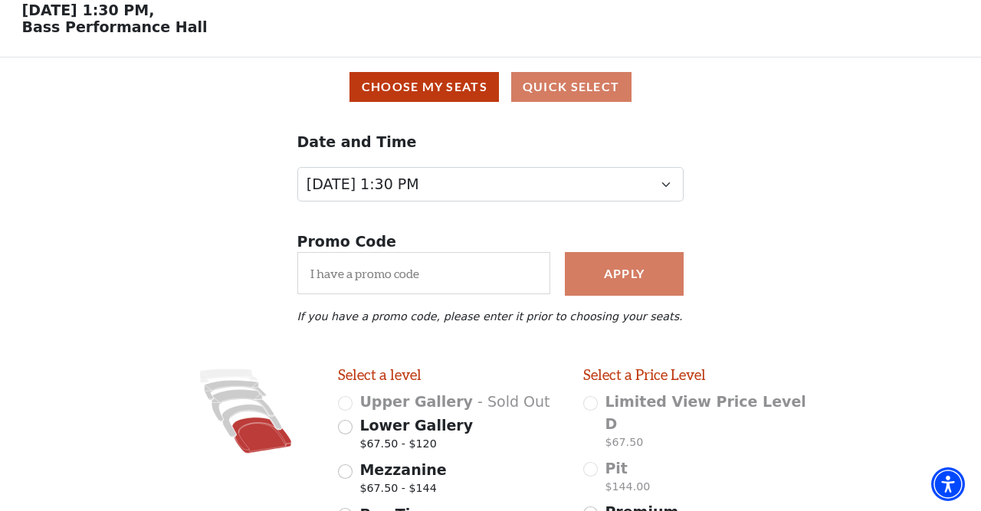
scroll to position [0, 0]
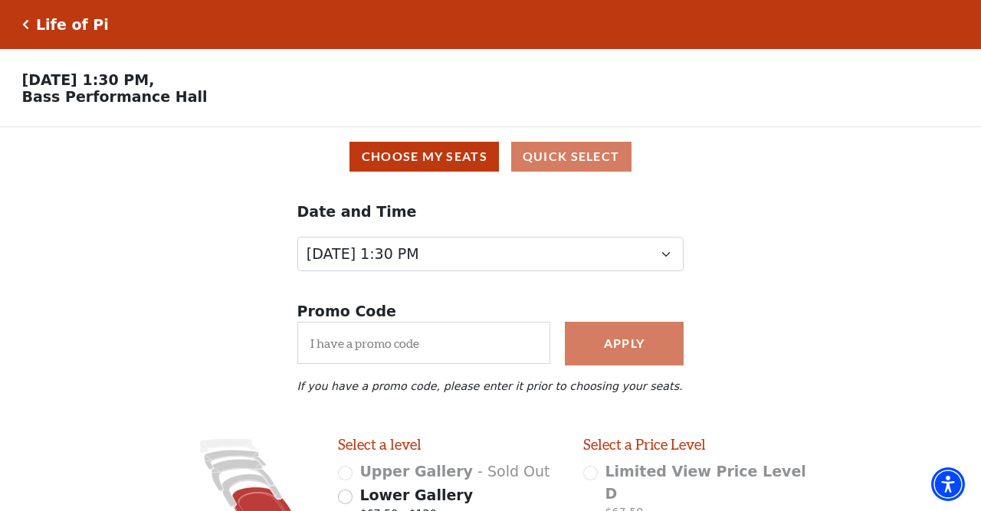
click at [36, 21] on h5 "Life of Pi" at bounding box center [72, 25] width 73 height 18
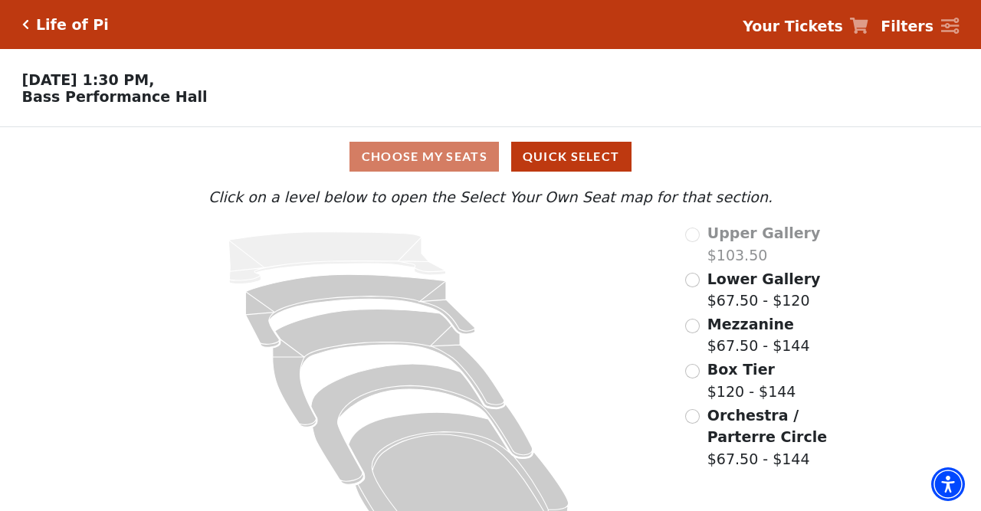
scroll to position [48, 0]
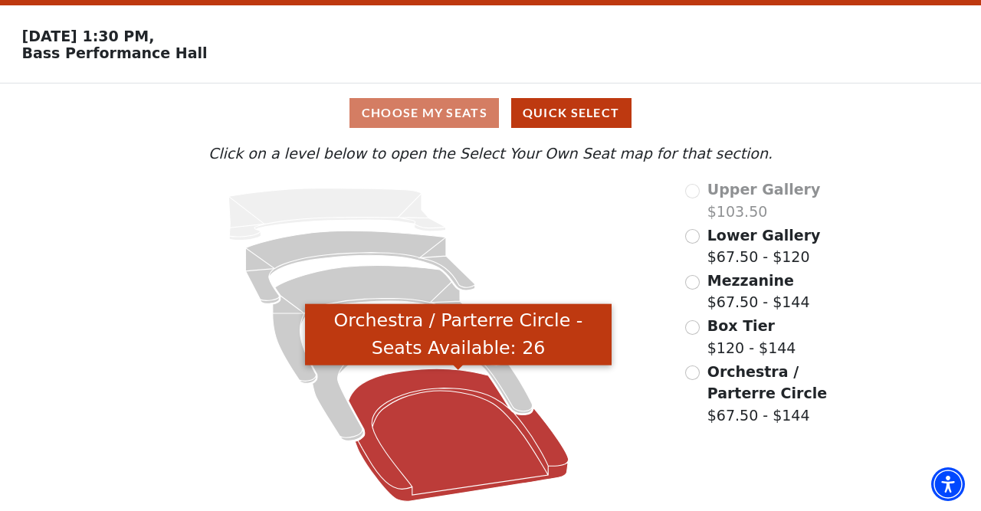
click at [419, 454] on icon "Orchestra / Parterre Circle - Seats Available: 26" at bounding box center [459, 435] width 220 height 133
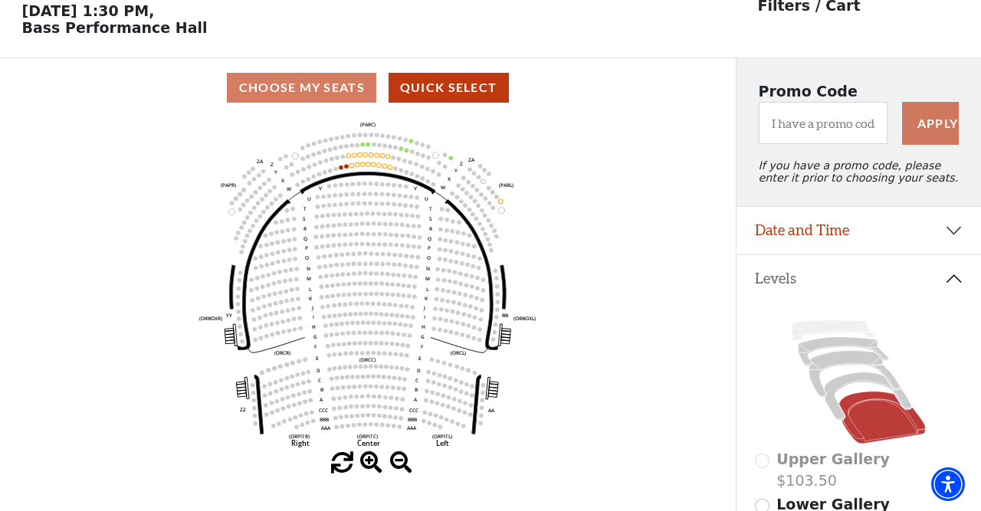
scroll to position [71, 0]
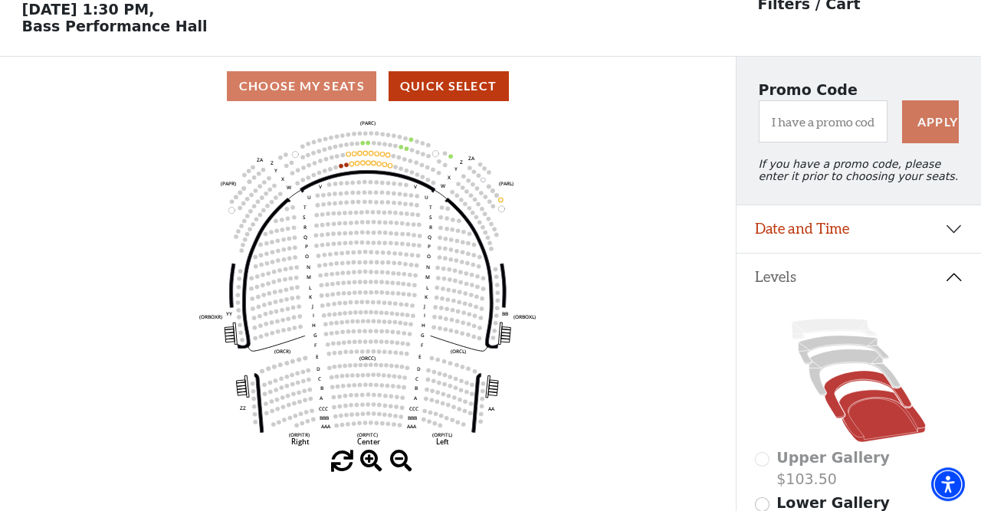
click at [837, 416] on icon at bounding box center [867, 395] width 87 height 48
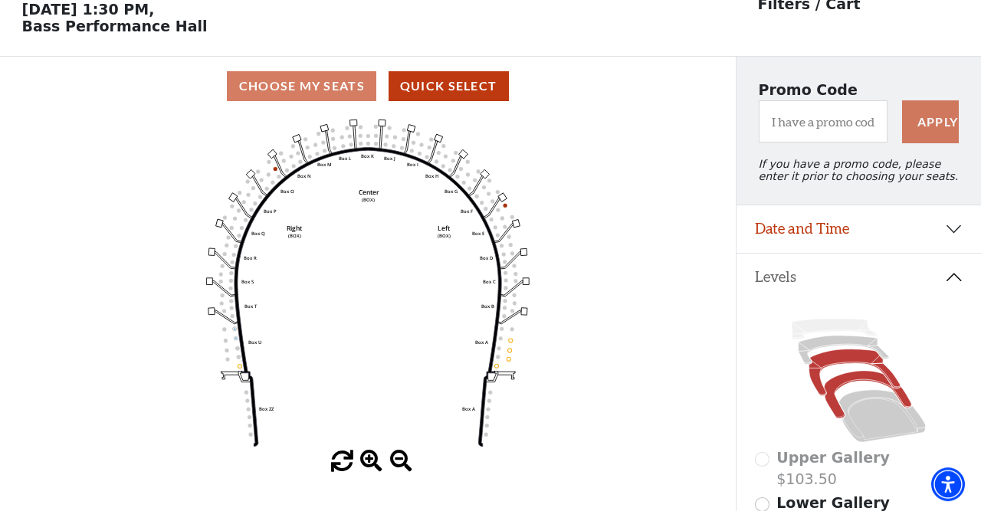
click at [819, 392] on icon at bounding box center [854, 372] width 91 height 47
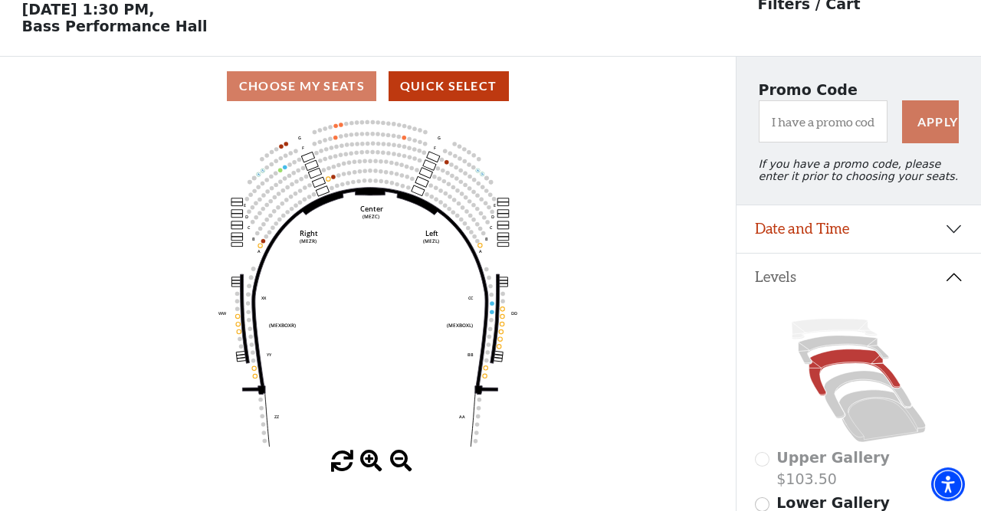
scroll to position [0, 0]
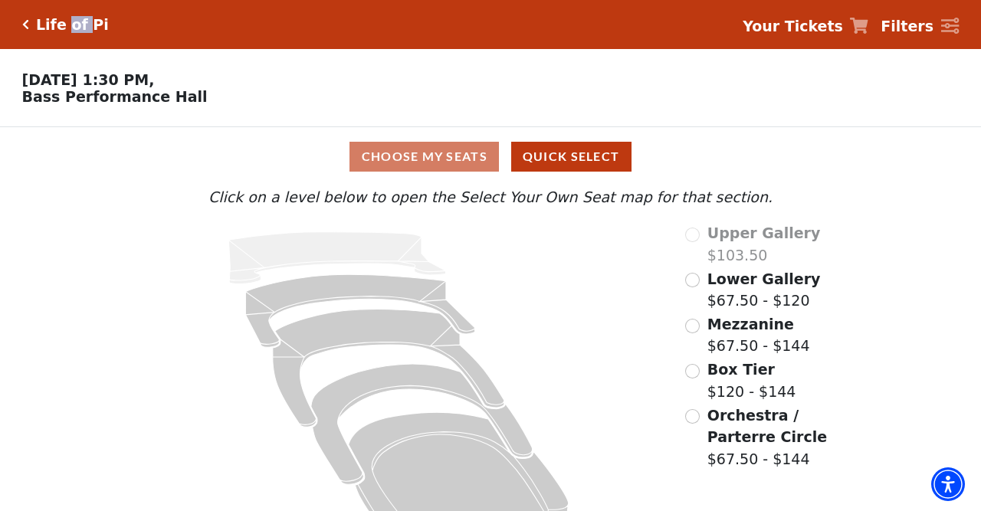
click at [80, 21] on h5 "Life of Pi" at bounding box center [72, 25] width 73 height 18
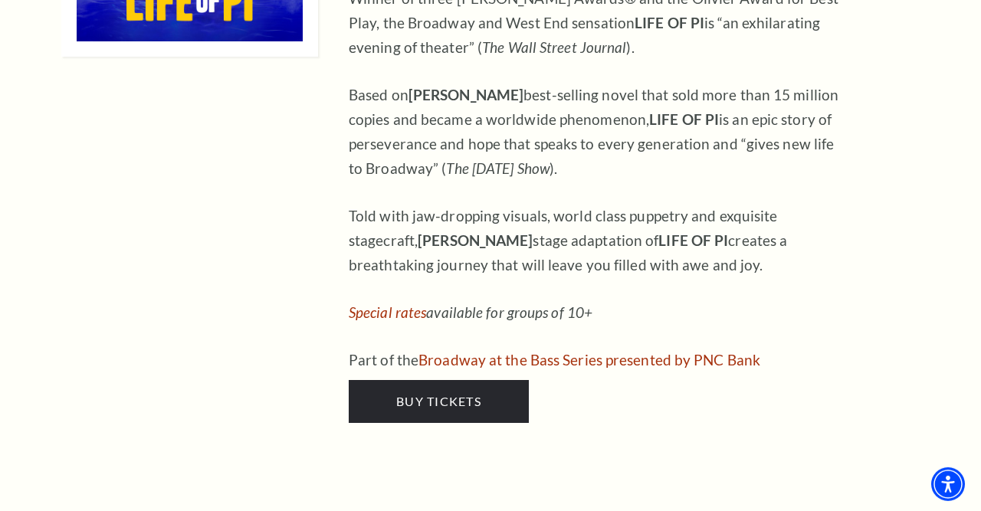
scroll to position [1691, 0]
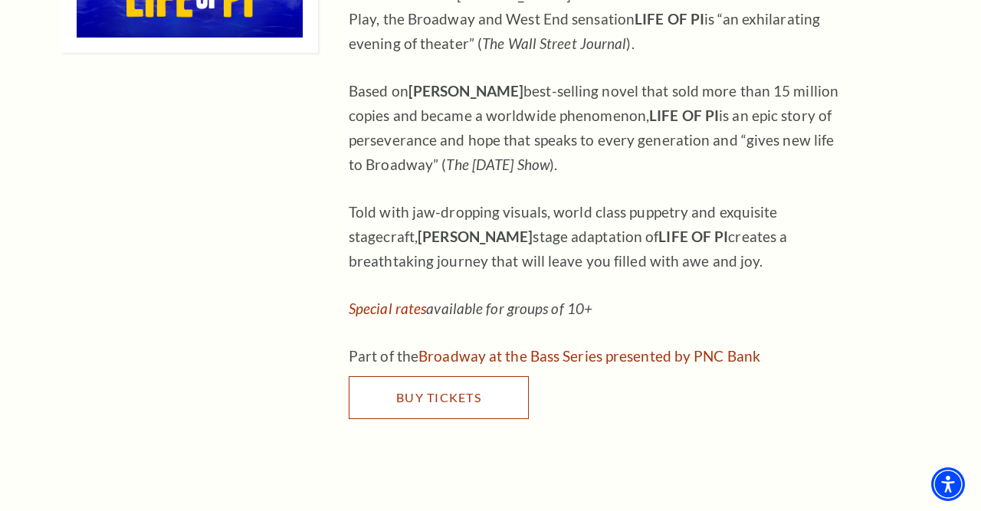
click at [471, 390] on span "Buy Tickets" at bounding box center [438, 397] width 85 height 15
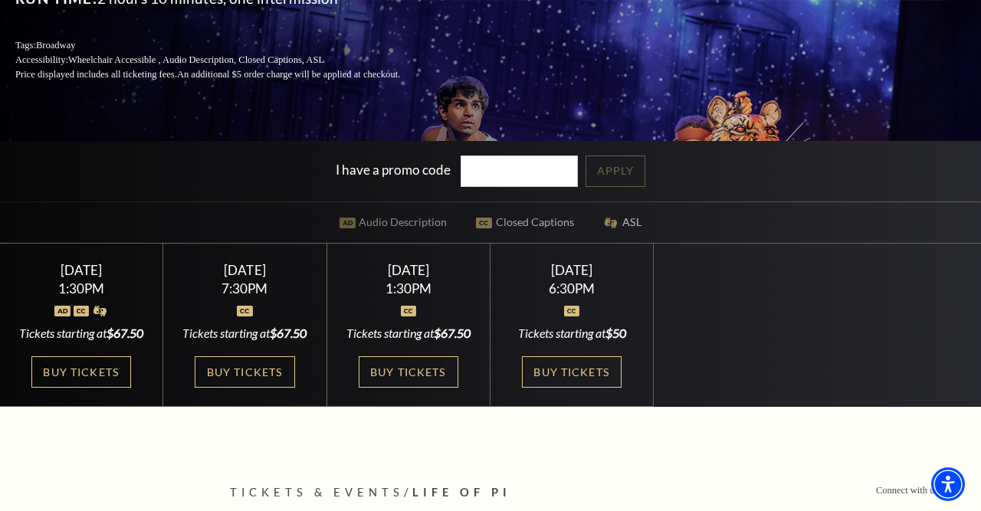
scroll to position [257, 0]
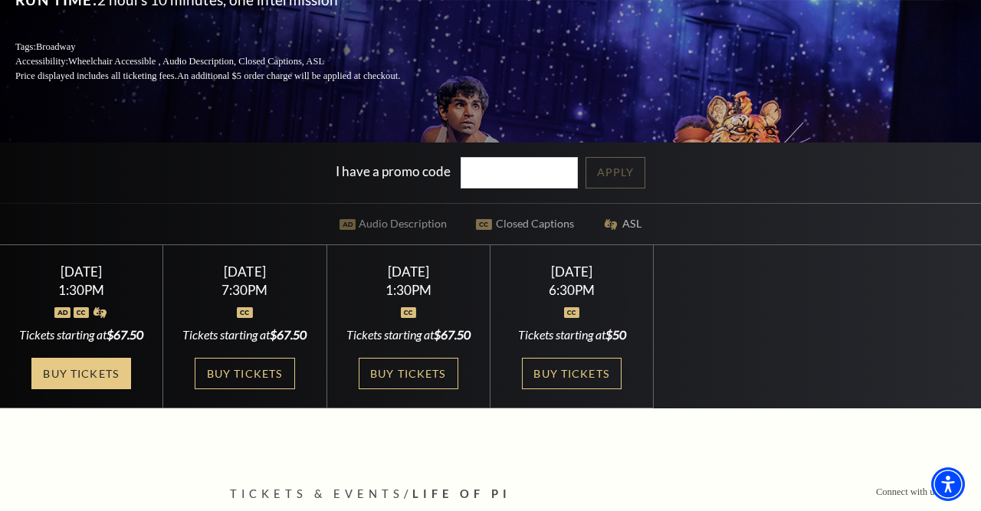
click at [103, 389] on link "Buy Tickets" at bounding box center [81, 373] width 100 height 31
click at [96, 389] on link "Buy Tickets" at bounding box center [81, 373] width 100 height 31
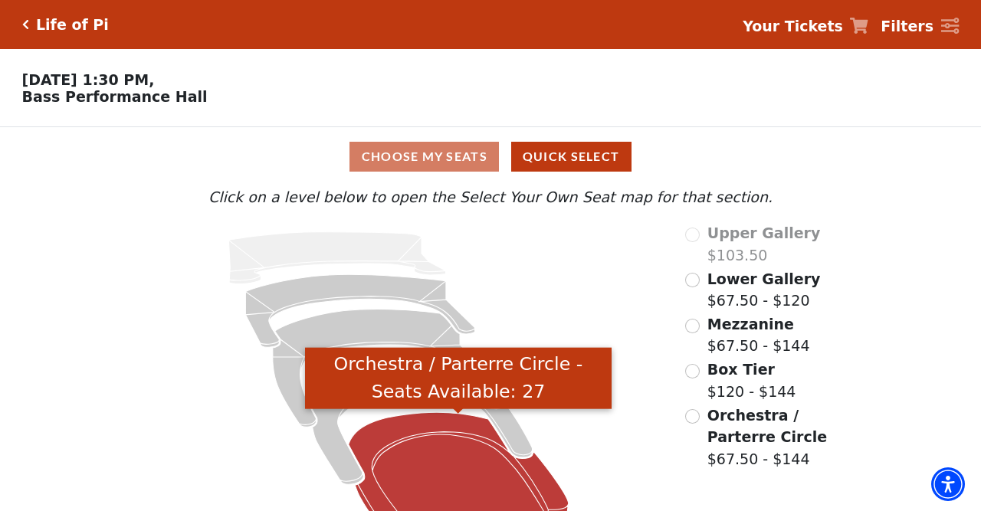
click at [399, 449] on icon "Orchestra / Parterre Circle - Seats Available: 27" at bounding box center [459, 478] width 220 height 133
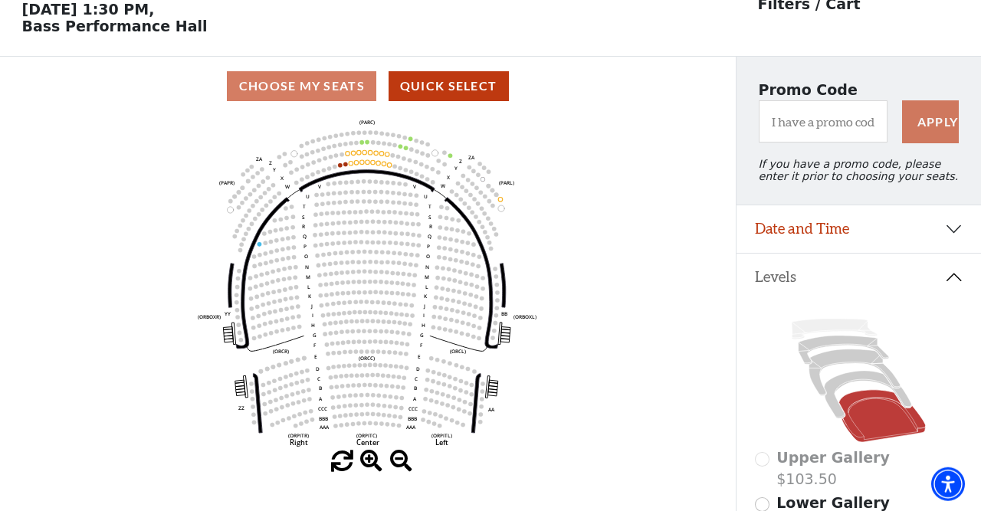
scroll to position [71, 0]
click at [839, 414] on icon at bounding box center [867, 395] width 87 height 48
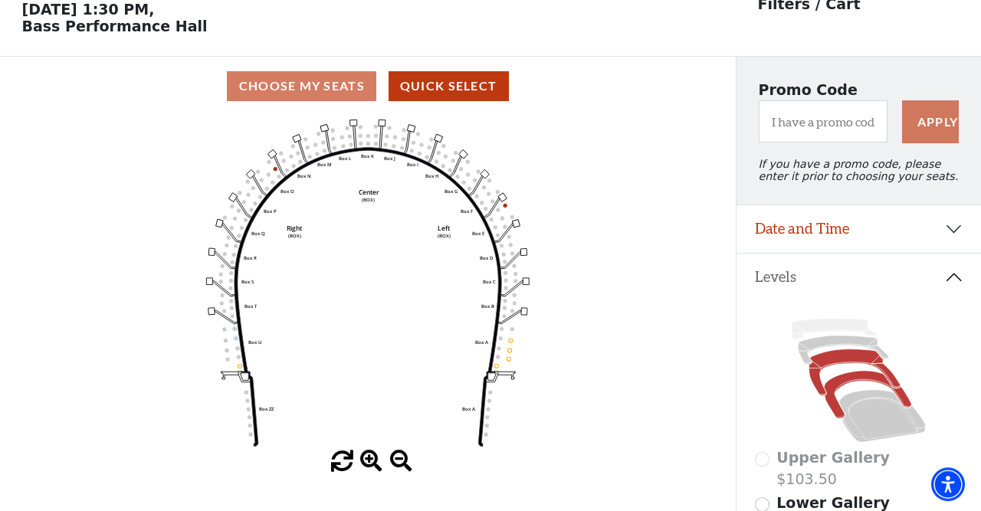
click at [818, 394] on icon at bounding box center [854, 372] width 91 height 47
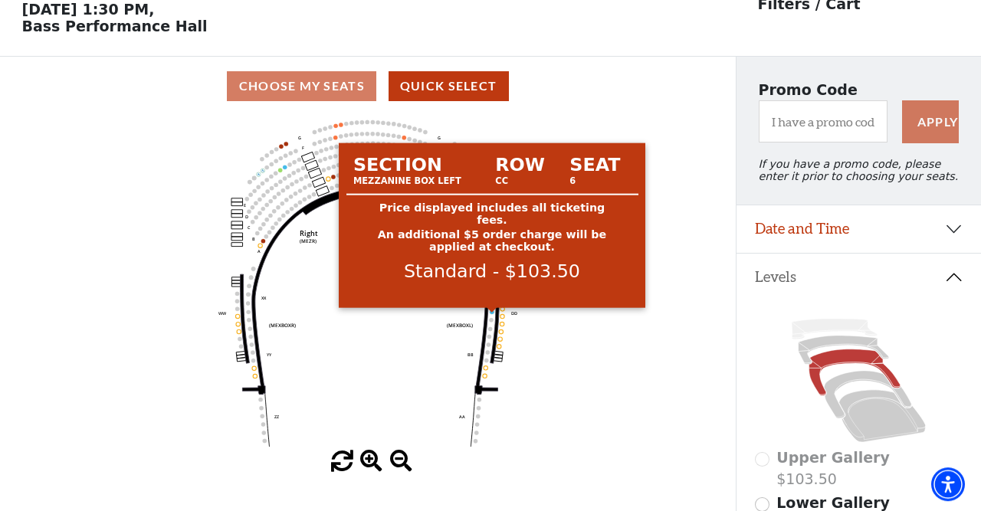
click at [491, 313] on circle at bounding box center [492, 312] width 4 height 4
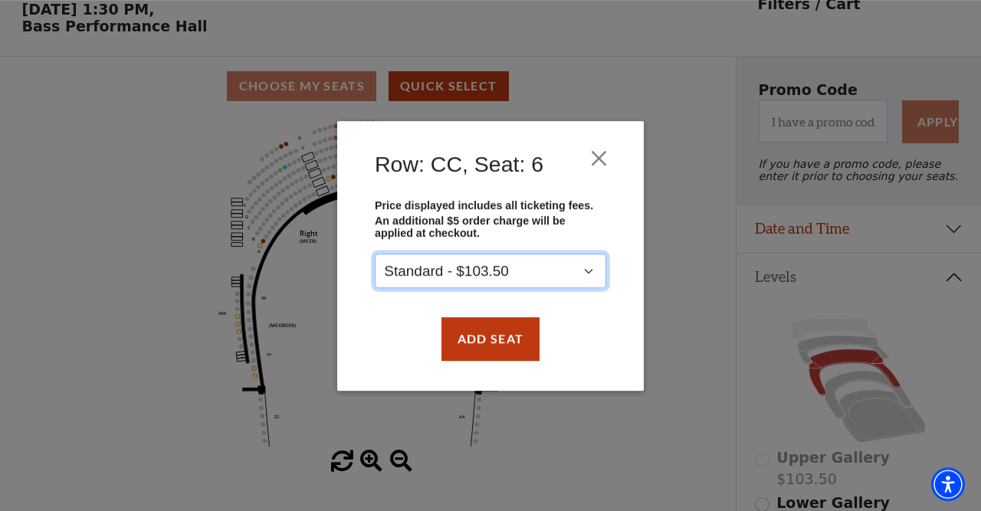
click at [375, 254] on select "Standard - $103.50" at bounding box center [490, 271] width 231 height 34
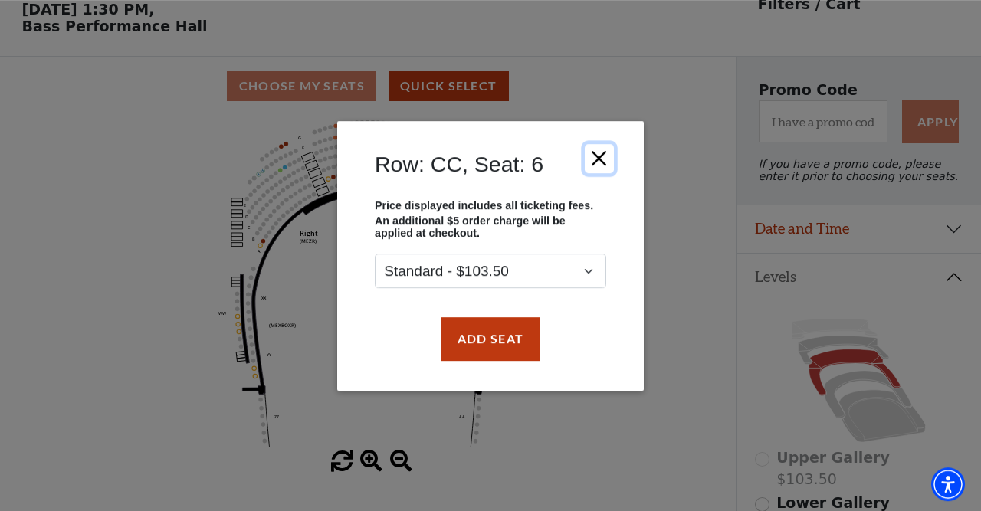
click at [598, 155] on button "Close" at bounding box center [599, 157] width 29 height 29
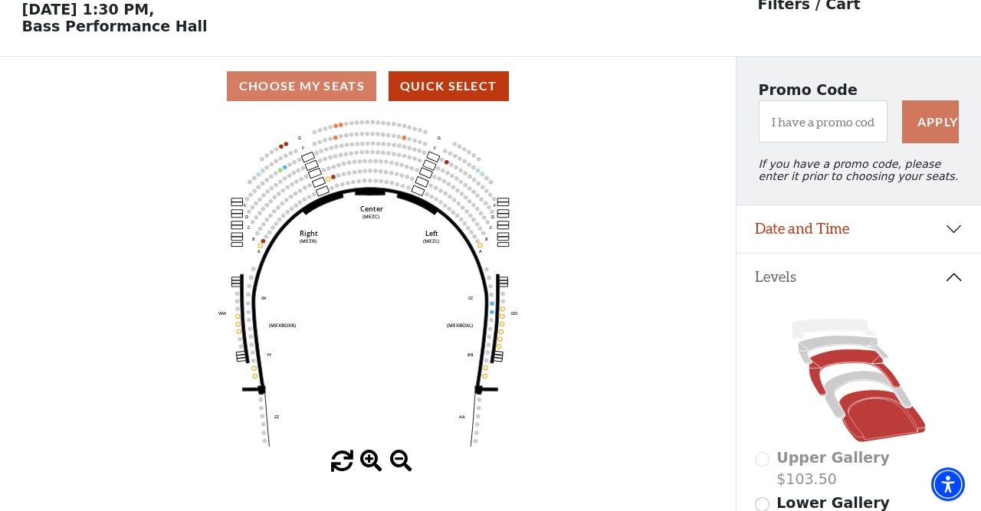
click at [881, 419] on icon at bounding box center [882, 416] width 87 height 52
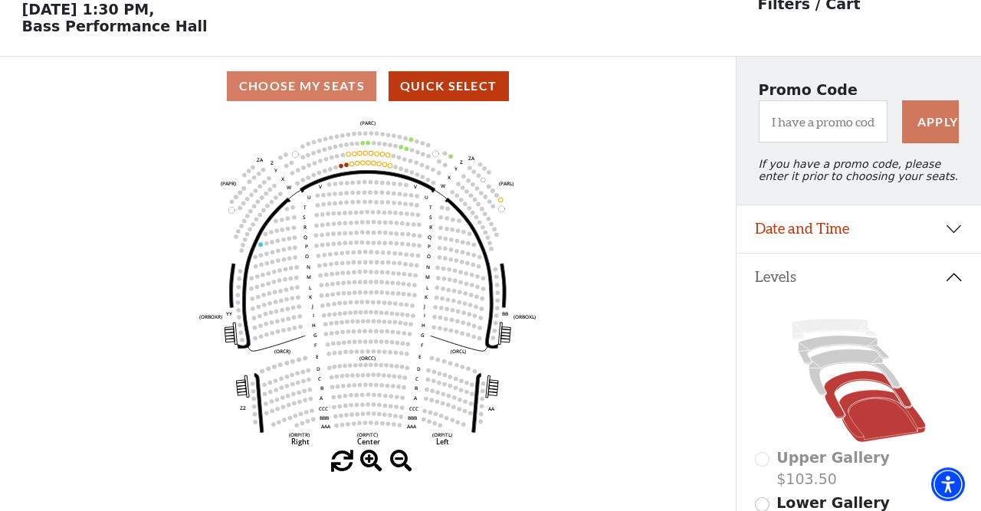
click at [835, 411] on icon at bounding box center [867, 395] width 87 height 48
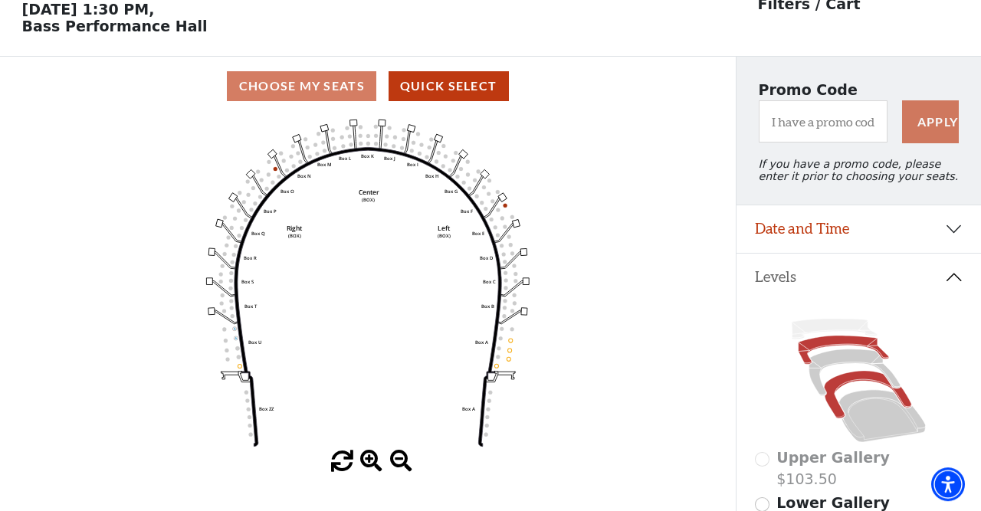
click at [805, 365] on icon at bounding box center [844, 350] width 90 height 29
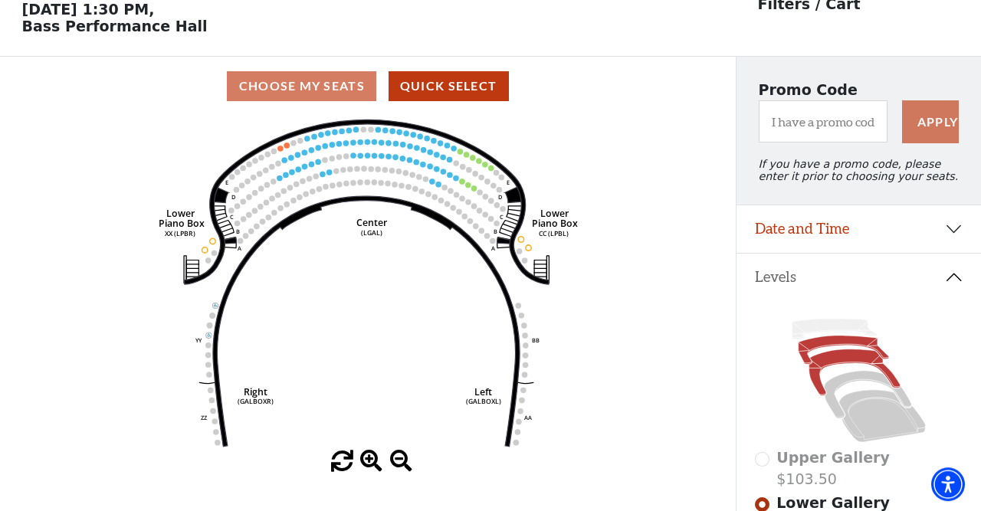
click at [813, 387] on icon at bounding box center [854, 372] width 91 height 47
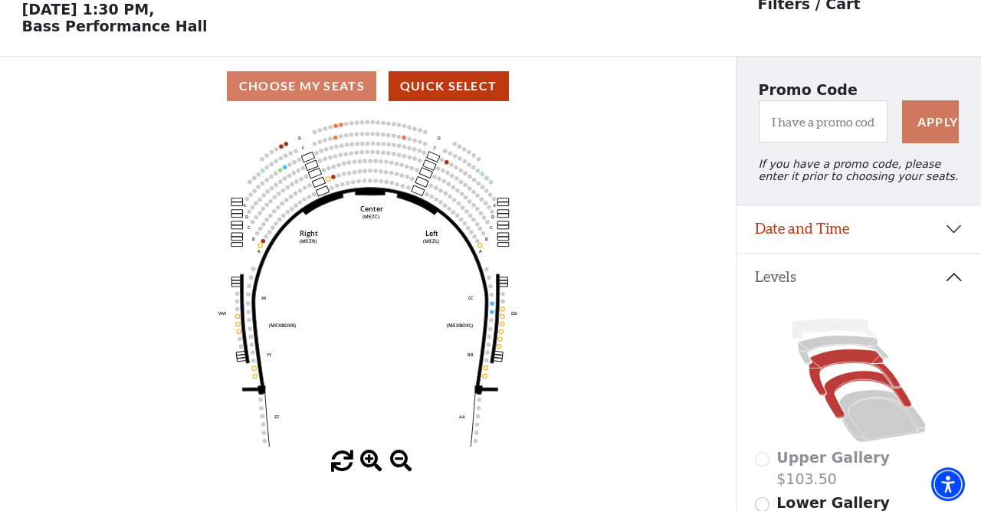
click at [836, 411] on icon at bounding box center [867, 395] width 87 height 48
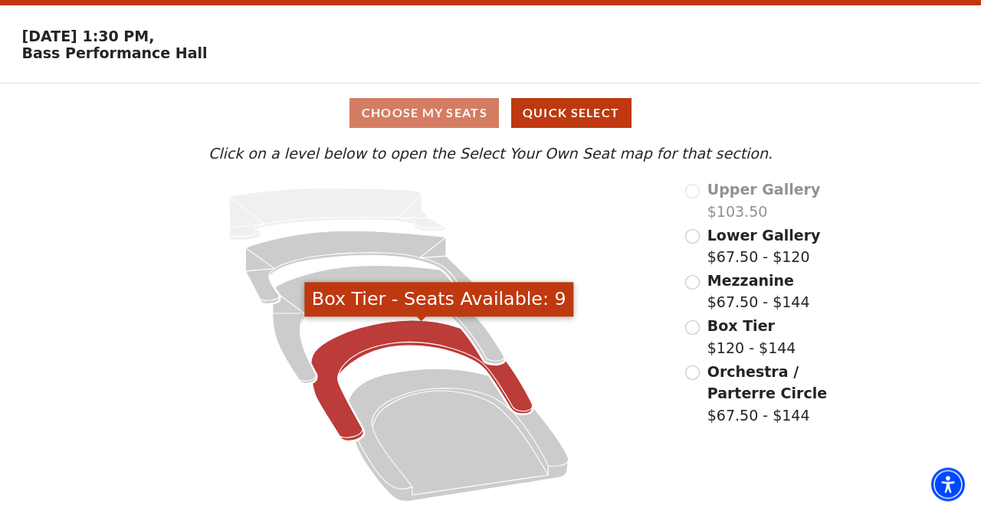
scroll to position [48, 0]
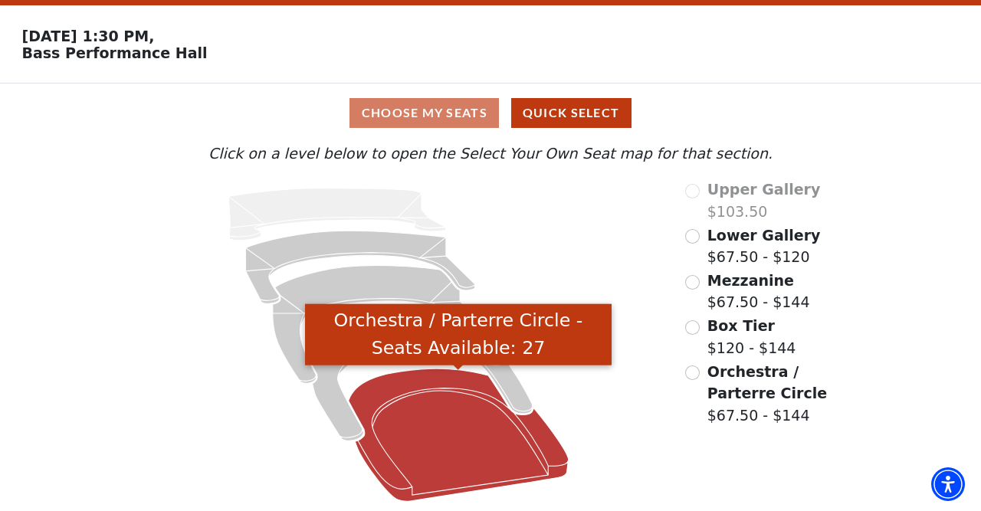
click at [380, 421] on icon "Orchestra / Parterre Circle - Seats Available: 27" at bounding box center [459, 435] width 220 height 133
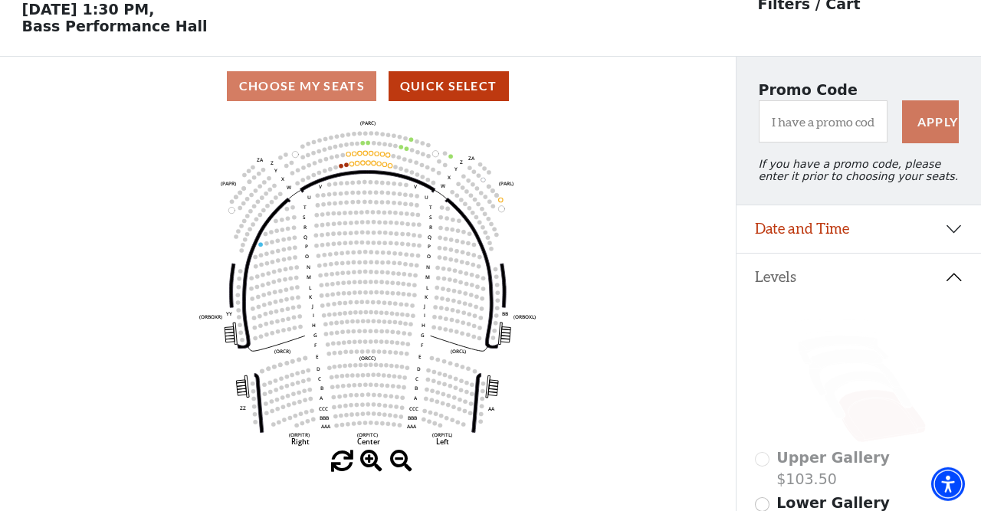
scroll to position [71, 0]
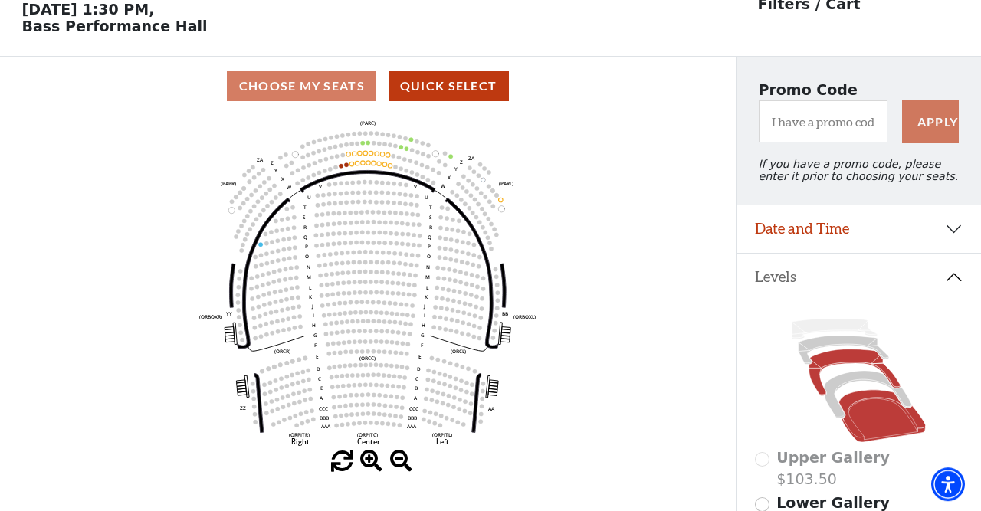
click at [816, 391] on icon at bounding box center [854, 372] width 91 height 47
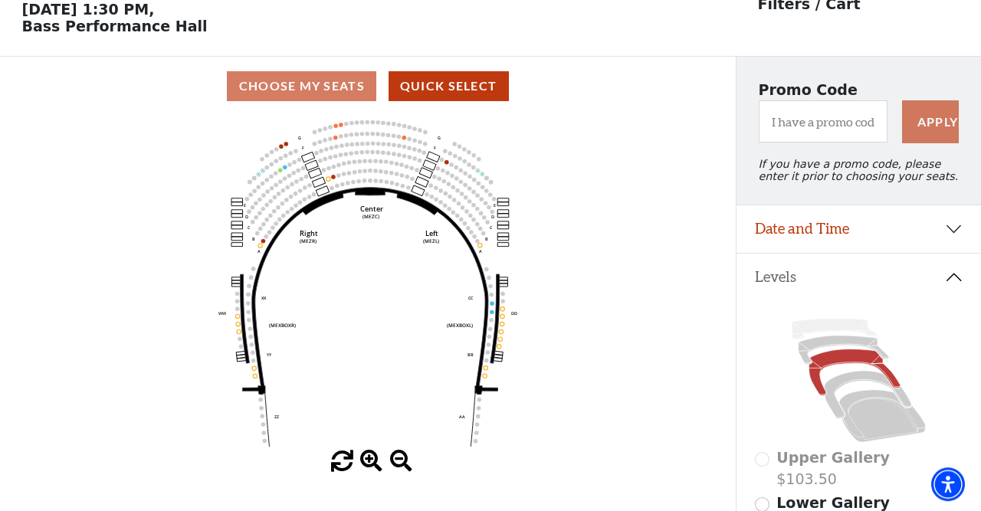
scroll to position [0, 0]
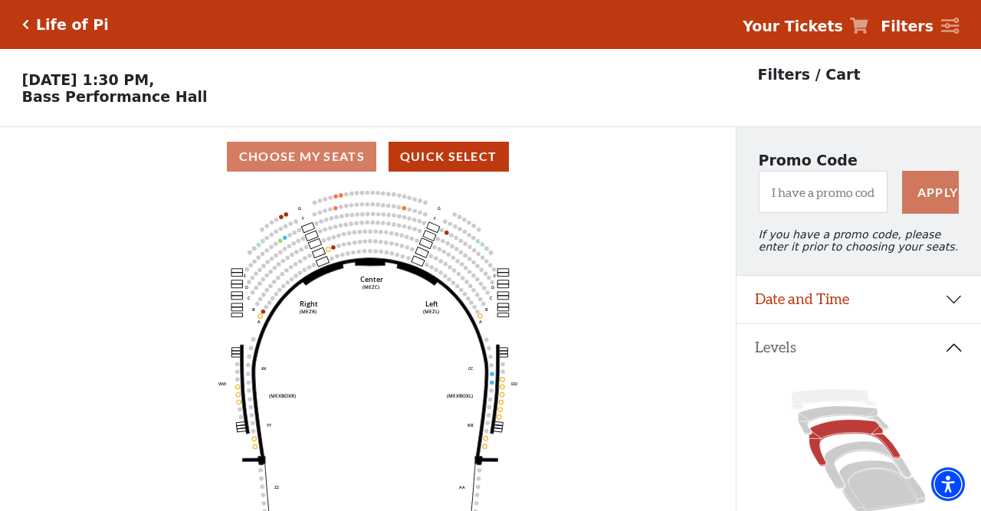
click at [36, 28] on h5 "Life of Pi" at bounding box center [72, 25] width 73 height 18
click at [25, 23] on icon "Click here to go back to filters" at bounding box center [25, 24] width 7 height 11
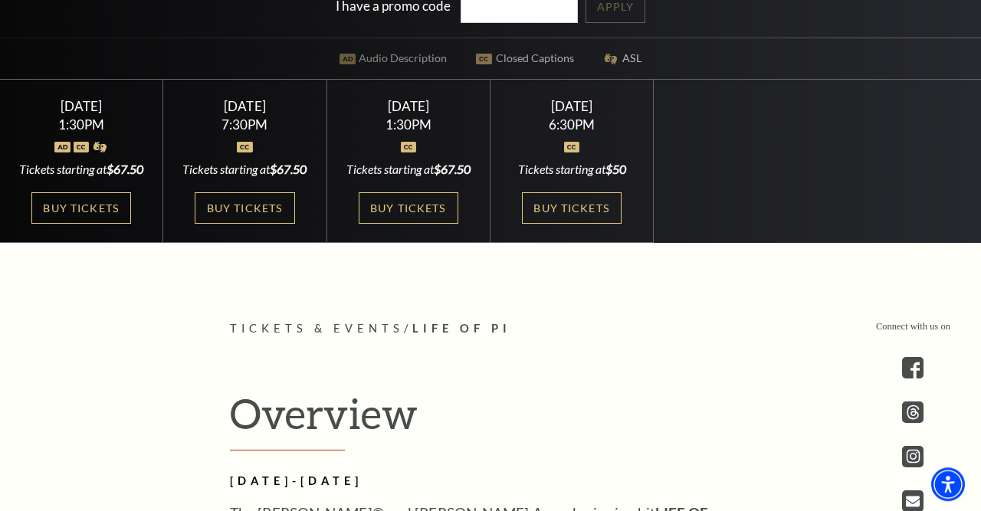
scroll to position [424, 0]
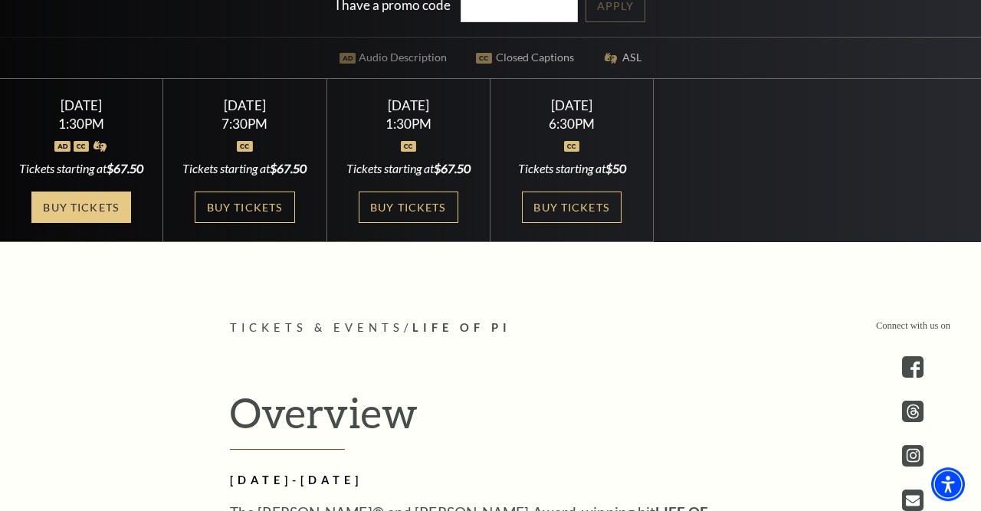
click at [100, 223] on link "Buy Tickets" at bounding box center [81, 207] width 100 height 31
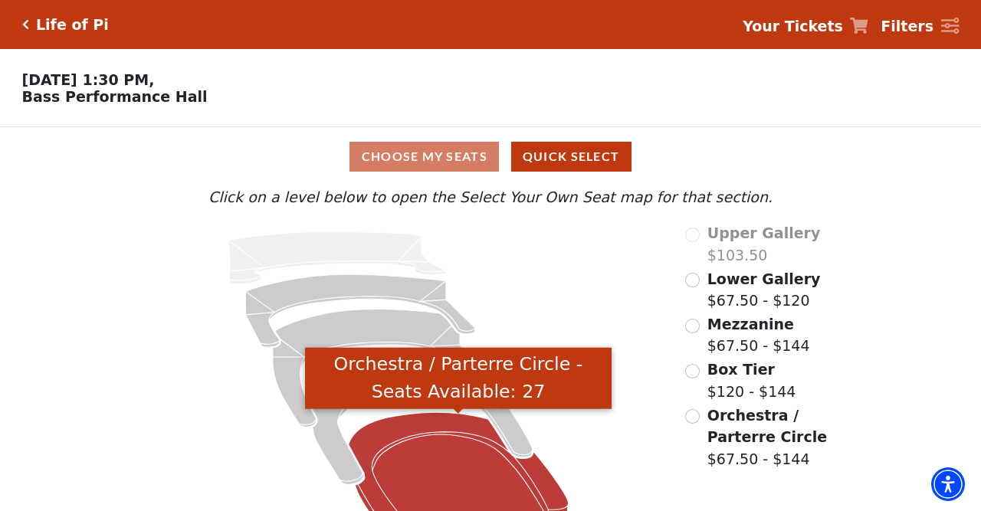
click at [431, 460] on icon "Orchestra / Parterre Circle - Seats Available: 27" at bounding box center [459, 478] width 220 height 133
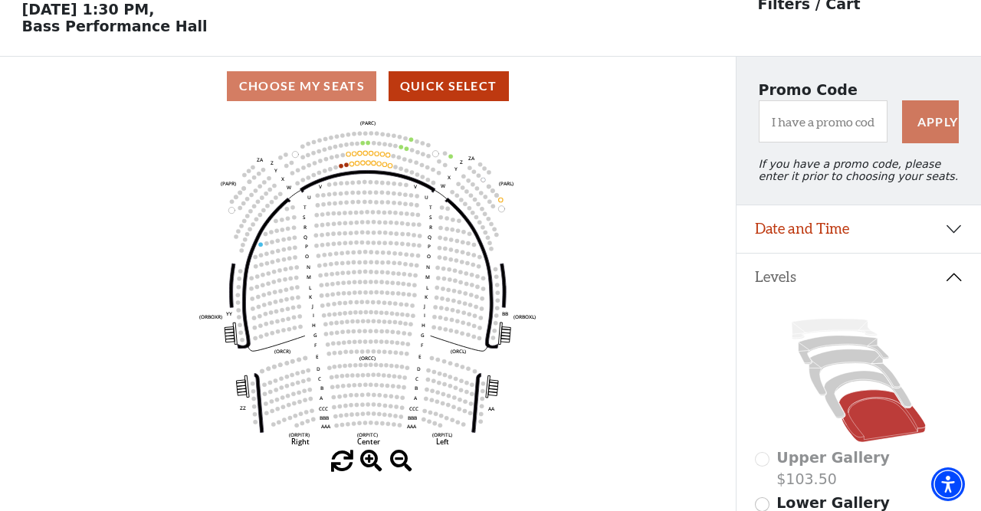
scroll to position [71, 0]
click at [815, 392] on icon at bounding box center [854, 372] width 91 height 47
